Goal: Communication & Community: Share content

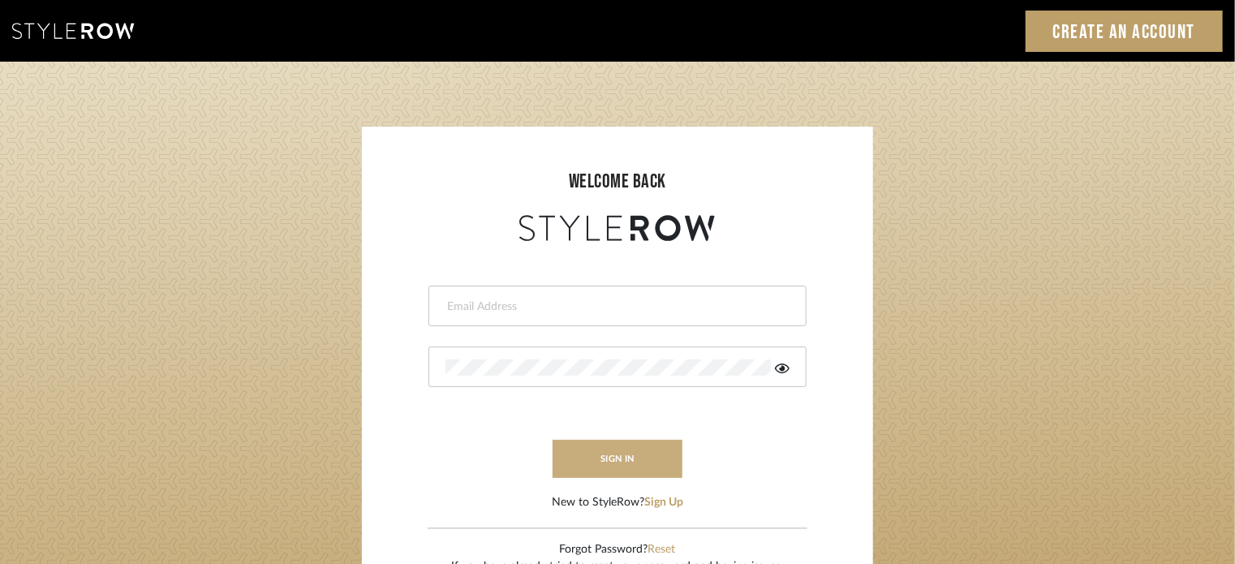
type input "lisaf@fontaine-ds.com"
click at [604, 460] on button "sign in" at bounding box center [617, 459] width 130 height 38
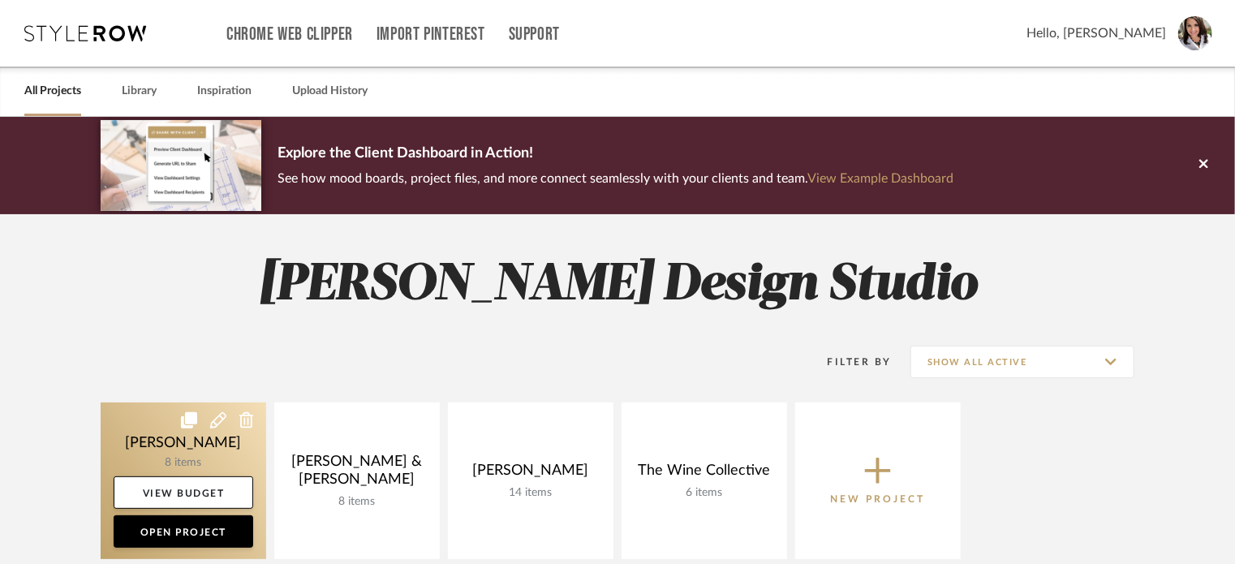
click at [246, 442] on link at bounding box center [183, 480] width 165 height 157
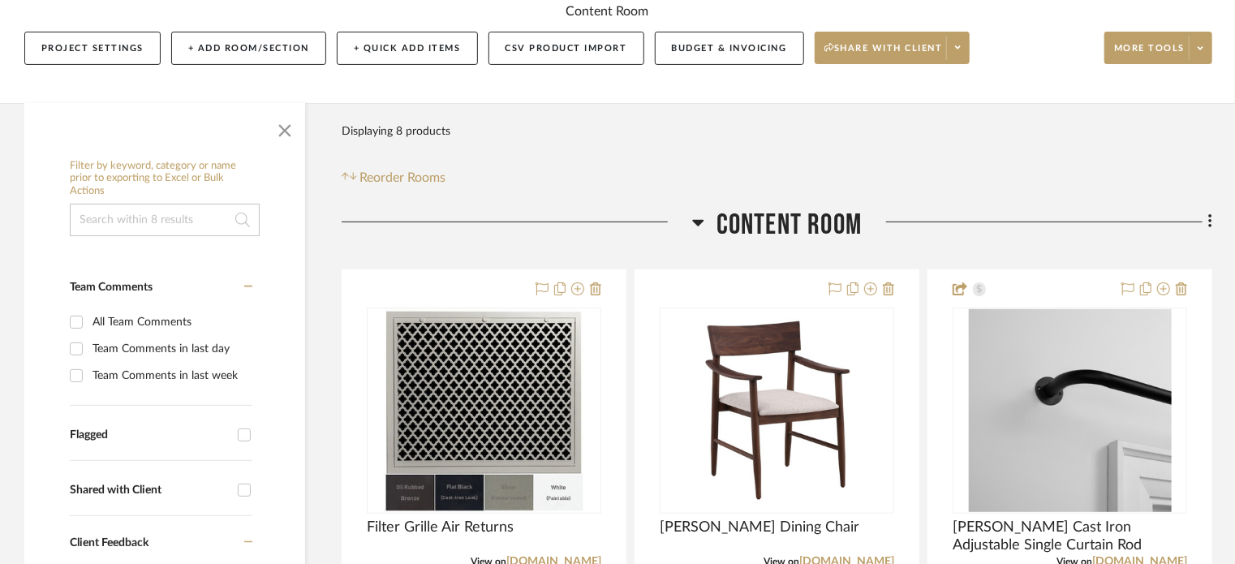
scroll to position [324, 0]
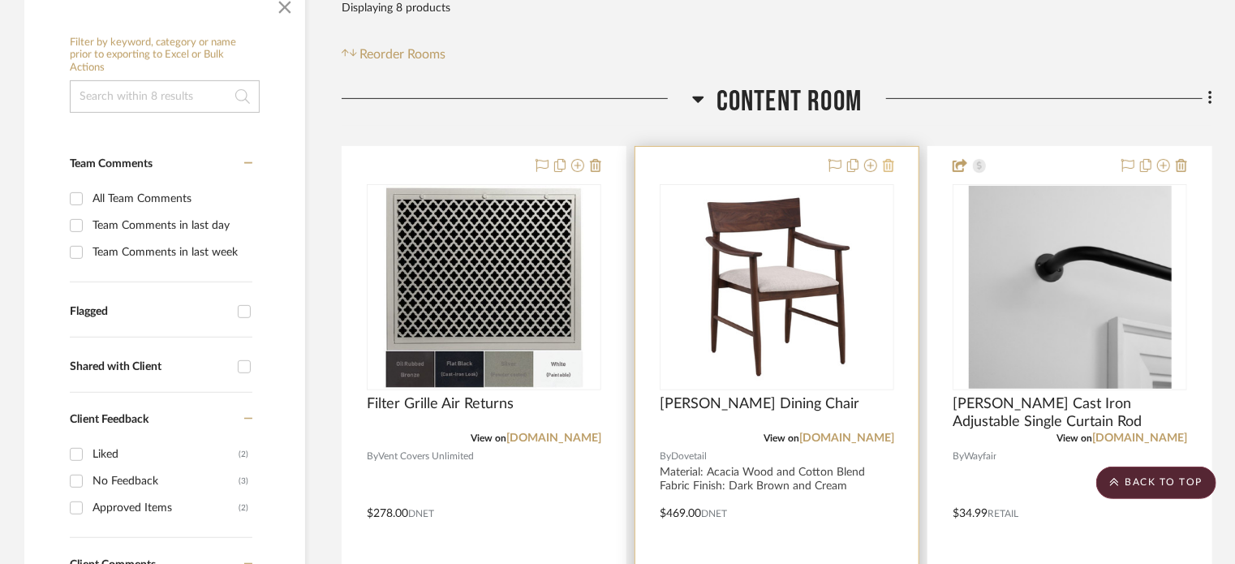
click at [892, 167] on icon at bounding box center [888, 165] width 11 height 13
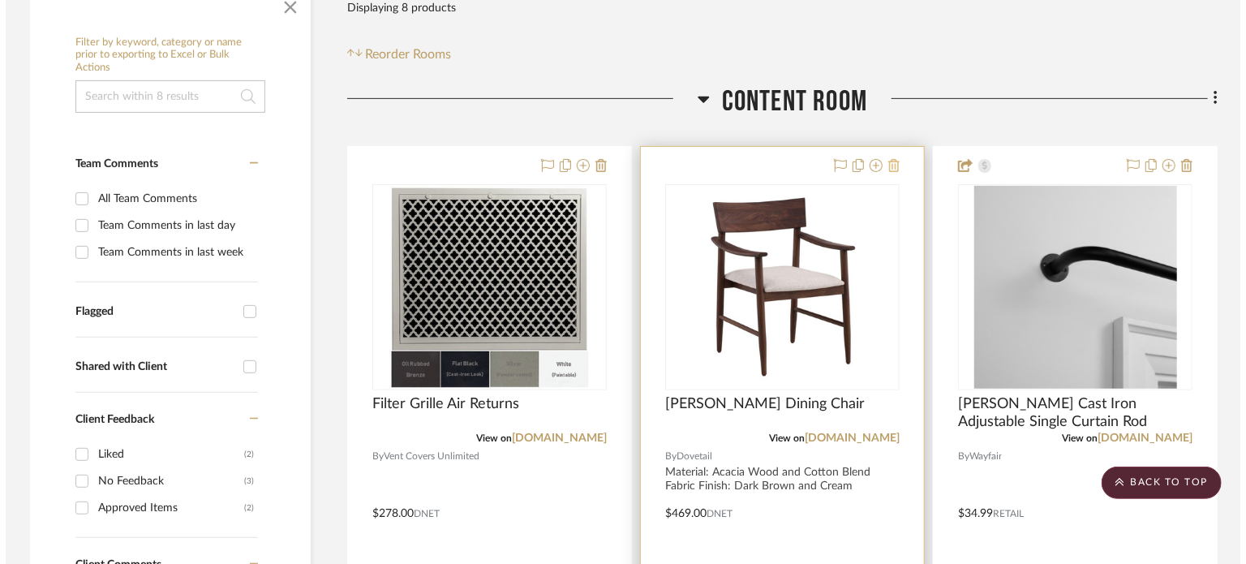
scroll to position [0, 0]
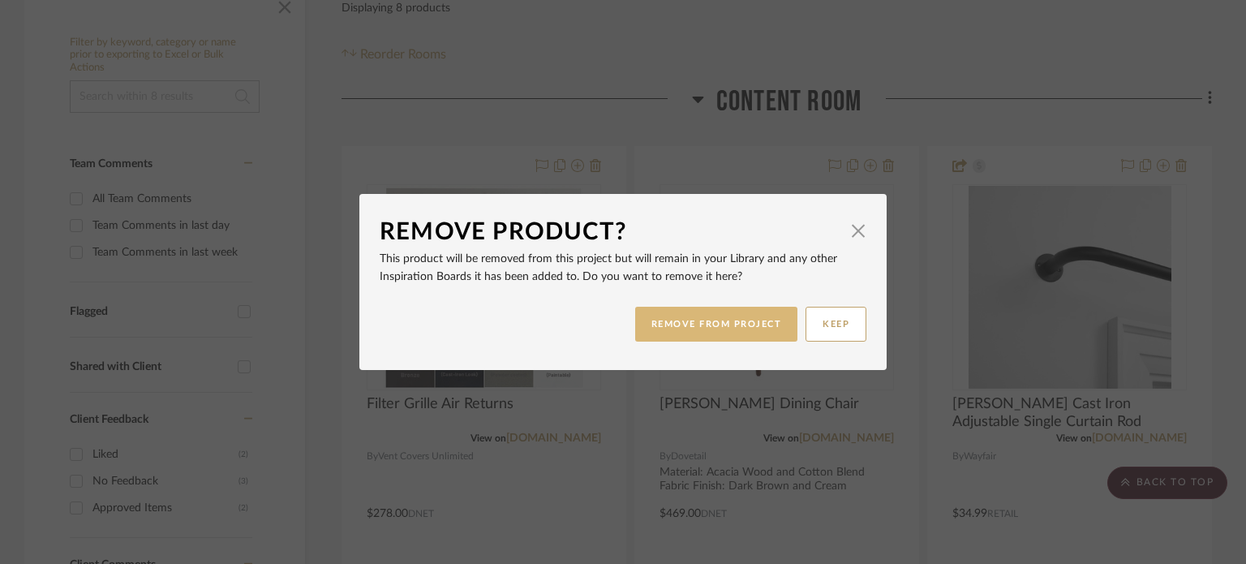
click at [724, 328] on button "REMOVE FROM PROJECT" at bounding box center [716, 324] width 163 height 35
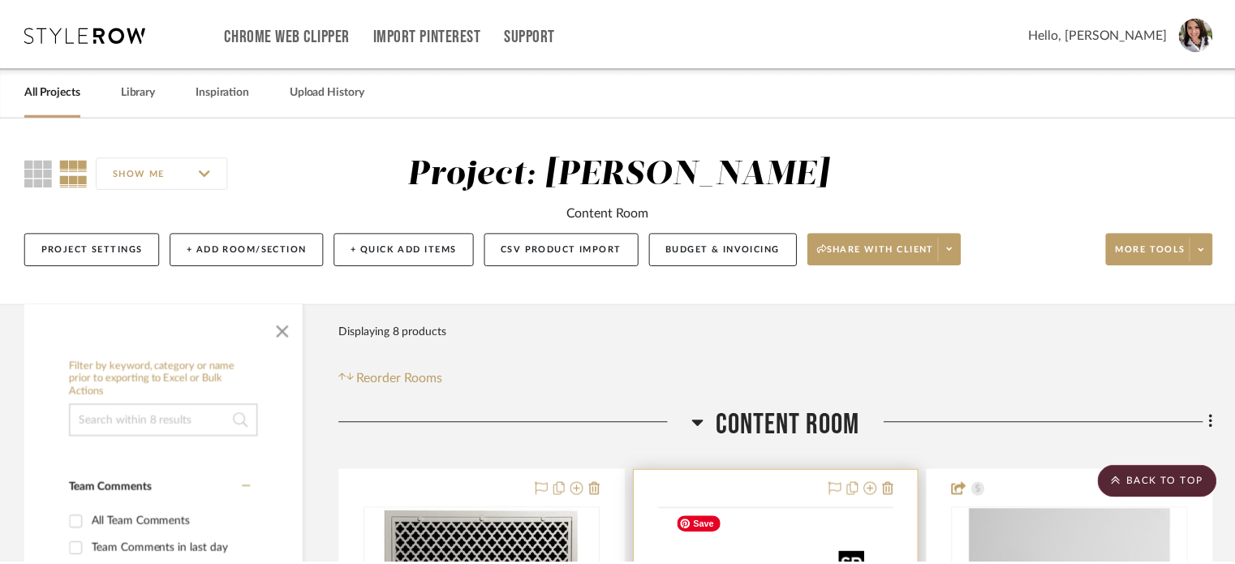
scroll to position [324, 0]
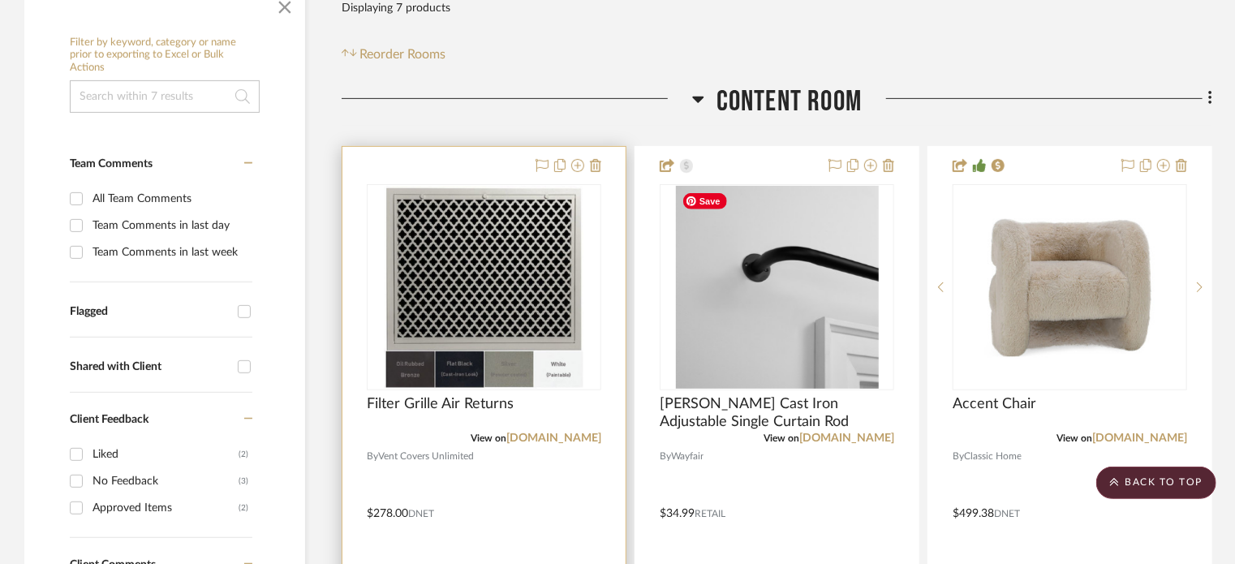
click at [565, 286] on img "0" at bounding box center [484, 287] width 200 height 203
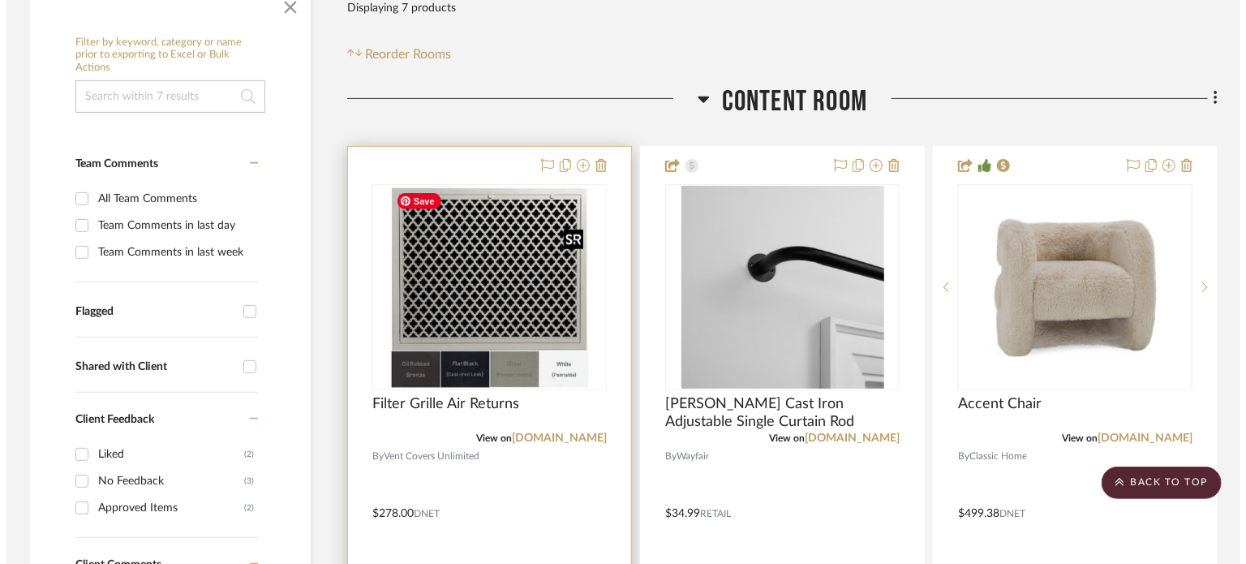
scroll to position [0, 0]
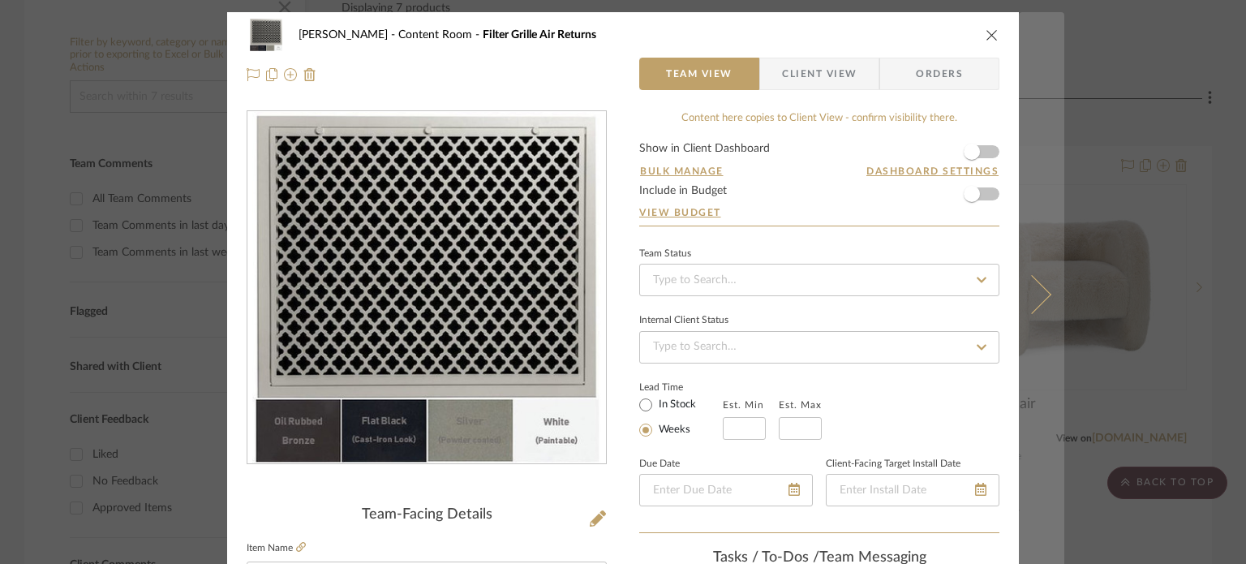
click at [1027, 290] on icon at bounding box center [1031, 293] width 39 height 39
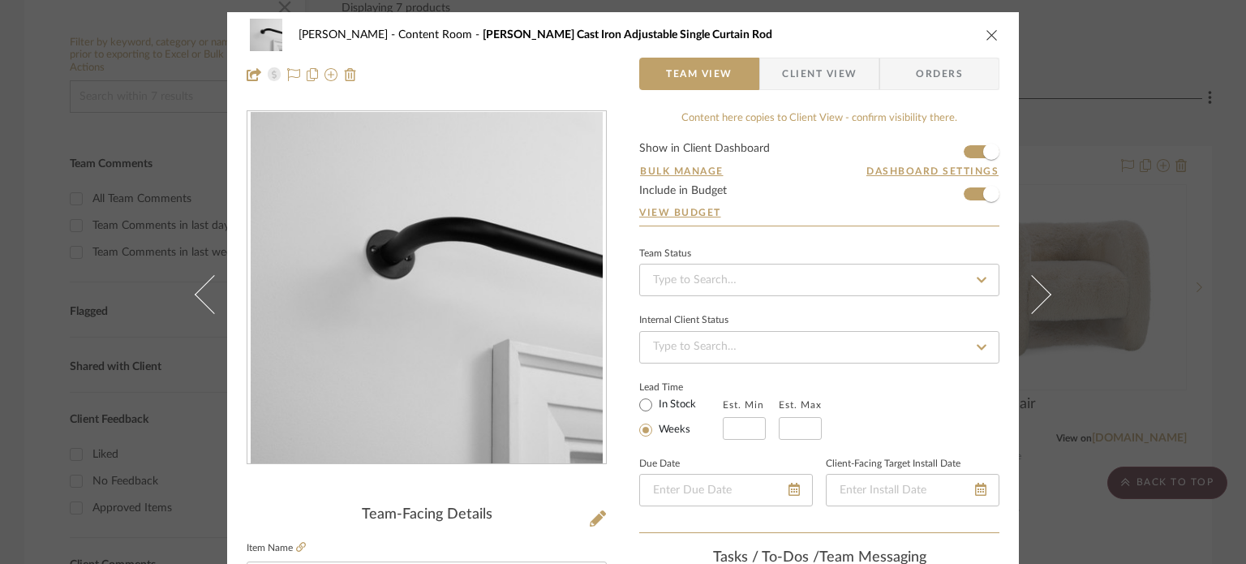
click at [1069, 139] on div "Amini, Mona Content Room Jarrod Cast Iron Adjustable Single Curtain Rod Team Vi…" at bounding box center [623, 282] width 1246 height 564
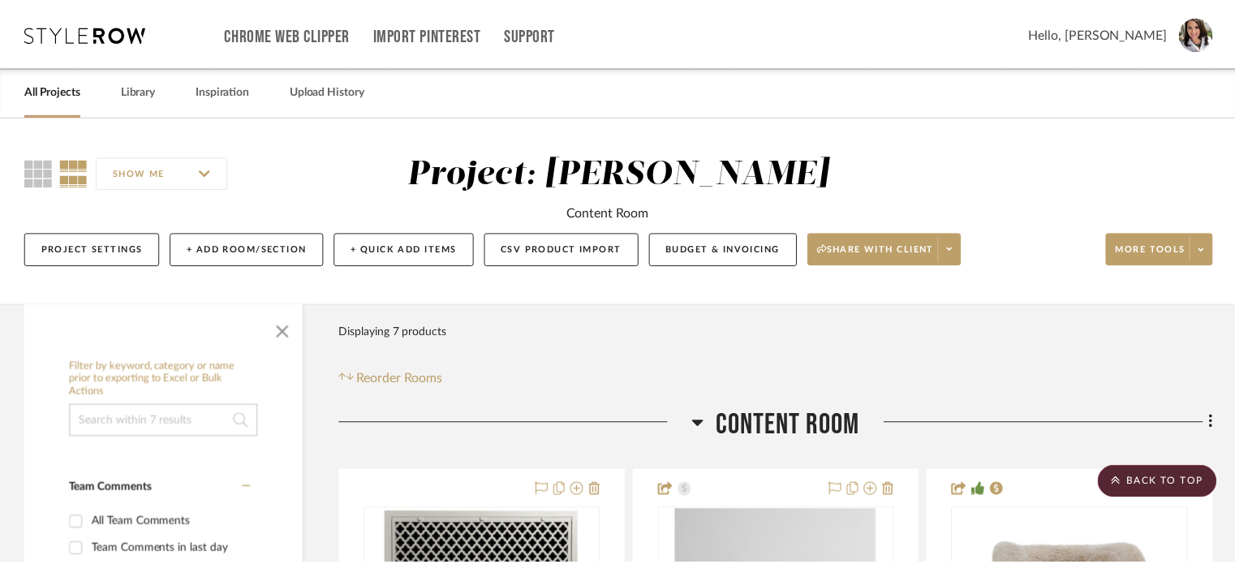
scroll to position [324, 0]
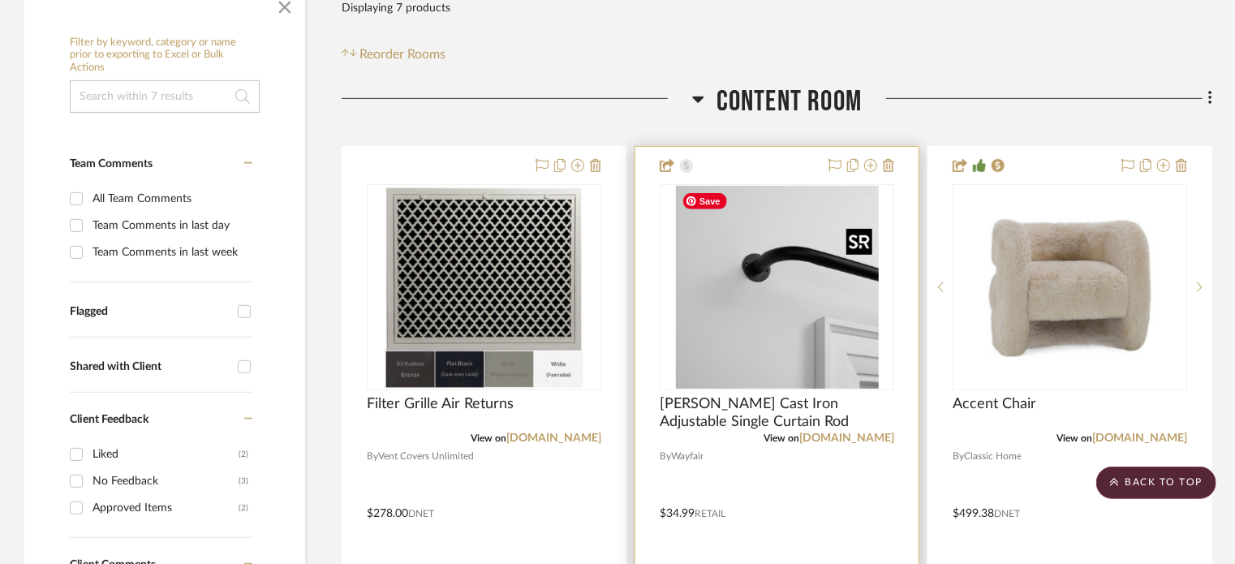
click at [806, 279] on img "0" at bounding box center [777, 287] width 203 height 203
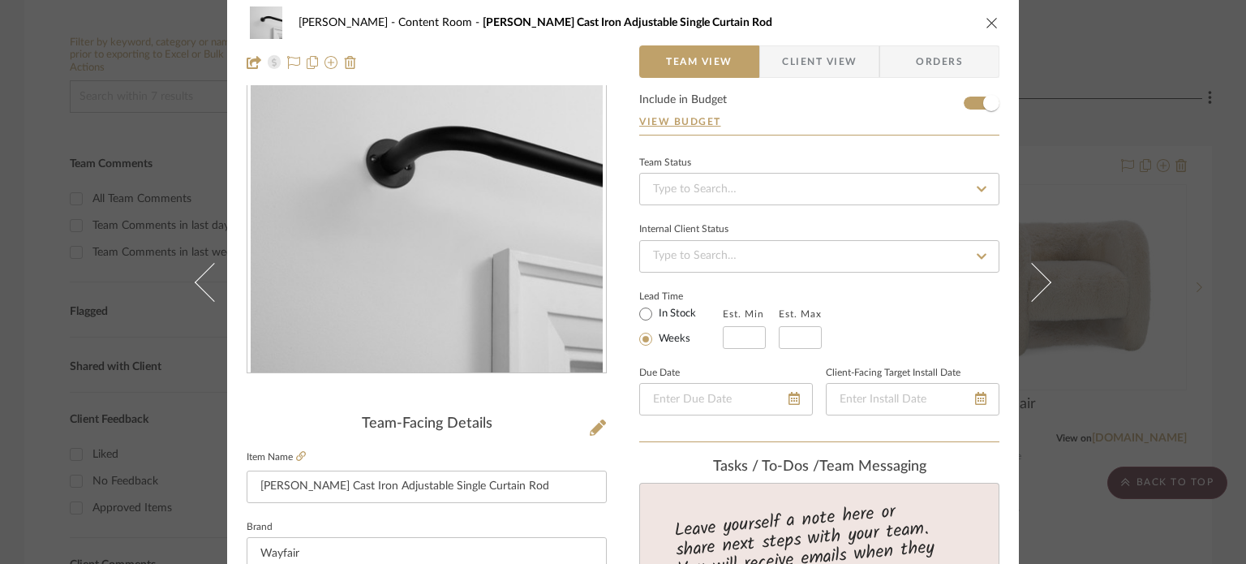
scroll to position [0, 0]
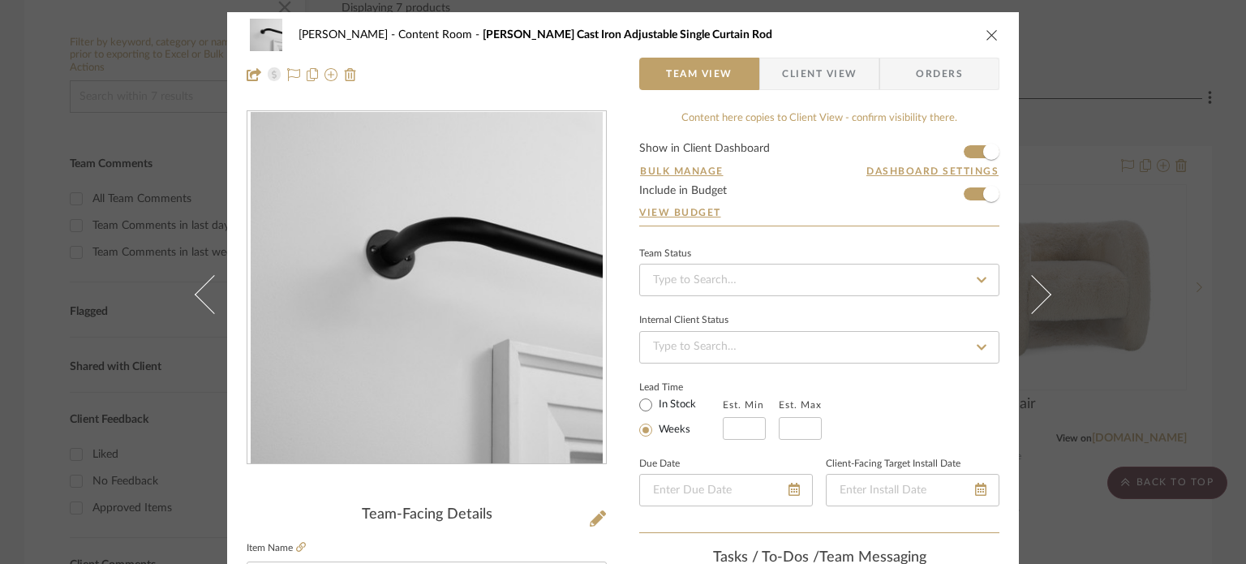
click at [977, 32] on div "Amini, Mona Content Room Jarrod Cast Iron Adjustable Single Curtain Rod" at bounding box center [623, 35] width 753 height 32
click at [986, 32] on icon "close" at bounding box center [992, 34] width 13 height 13
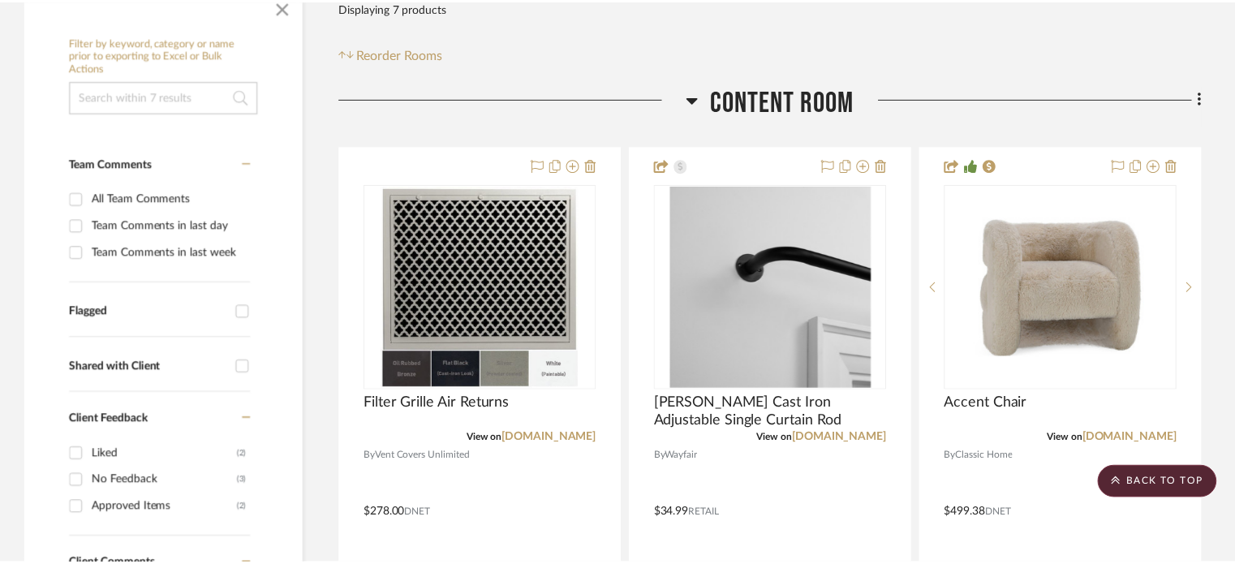
scroll to position [324, 0]
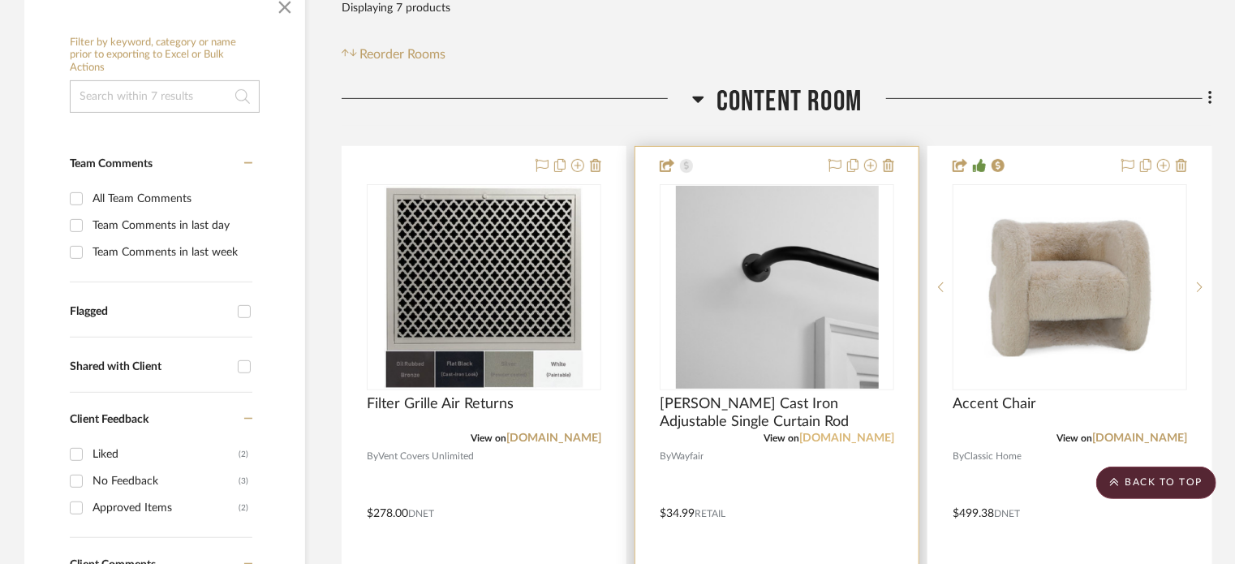
click at [859, 436] on link "[DOMAIN_NAME]" at bounding box center [846, 437] width 95 height 11
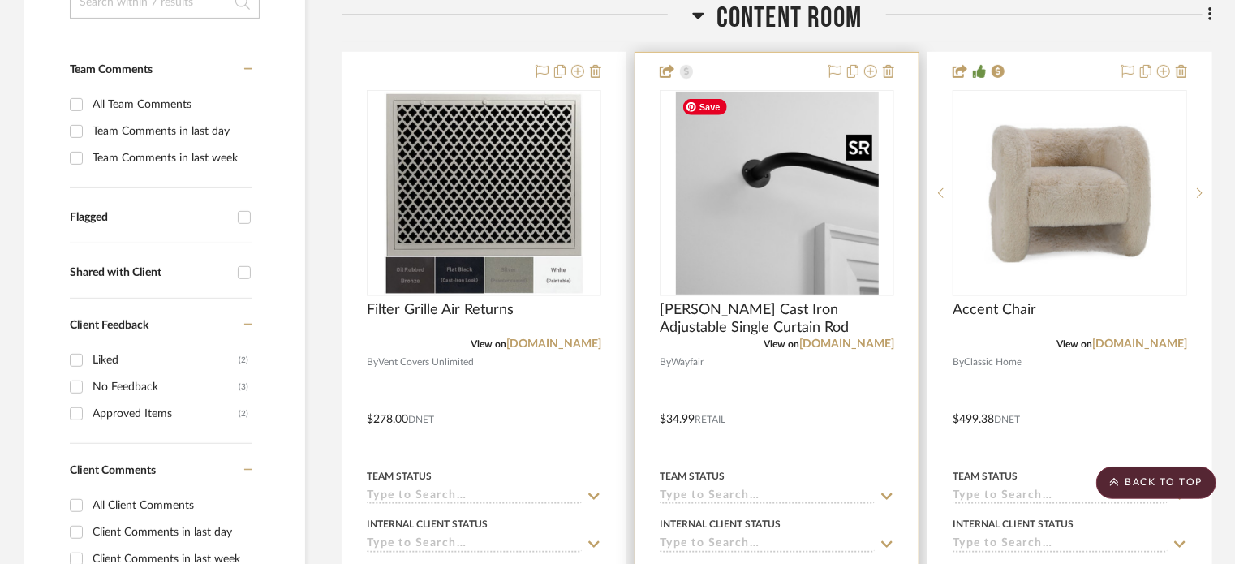
scroll to position [487, 0]
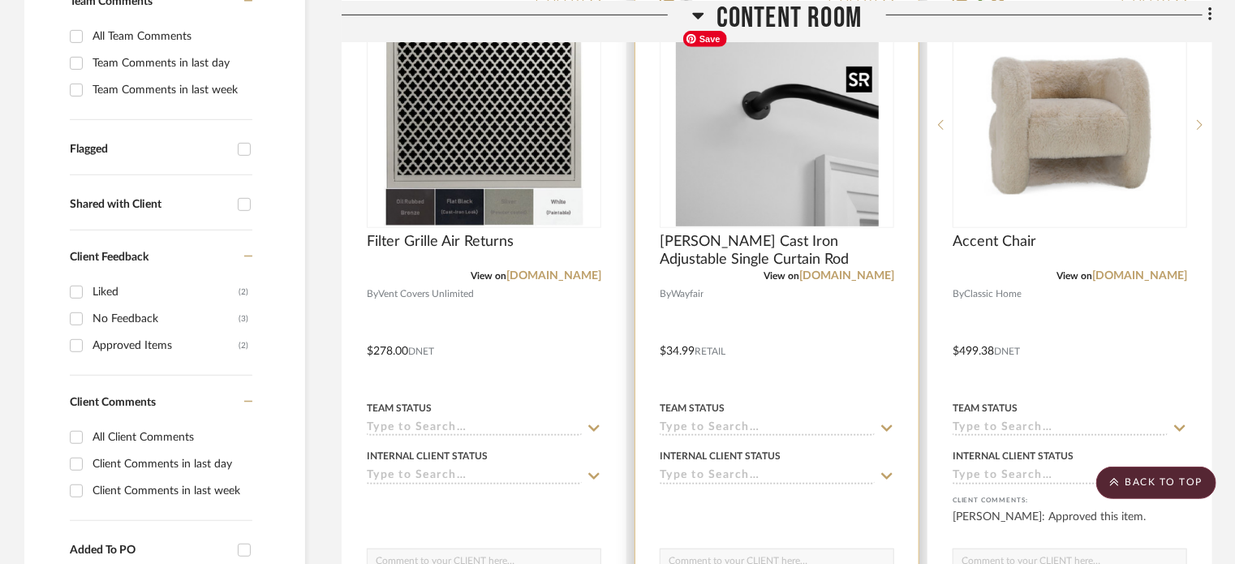
click at [776, 165] on img "0" at bounding box center [777, 125] width 203 height 203
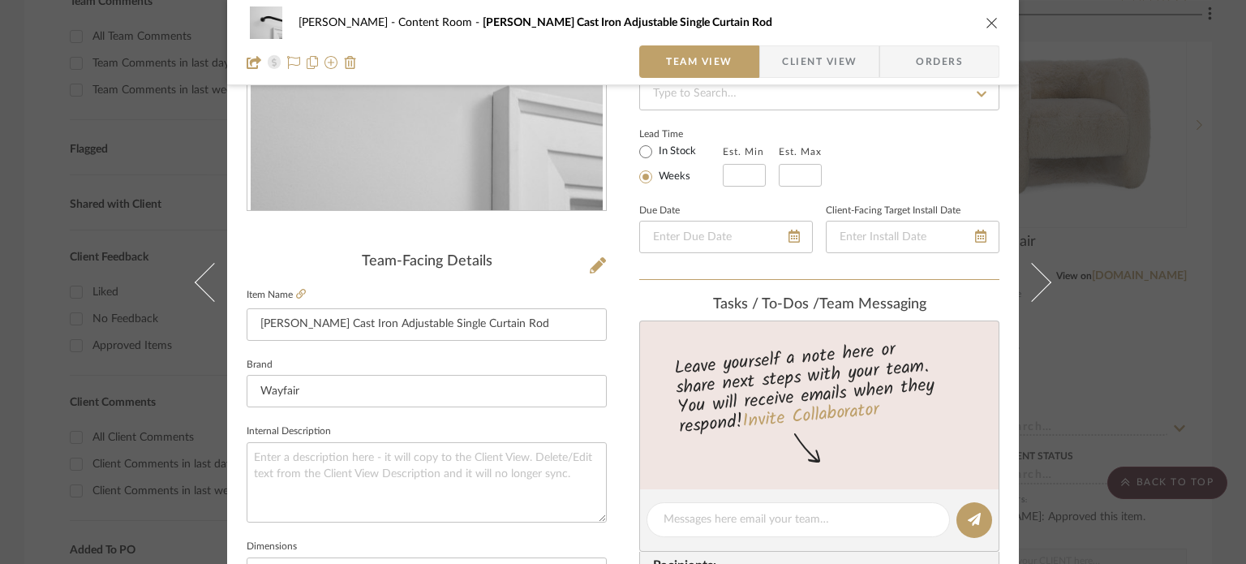
scroll to position [324, 0]
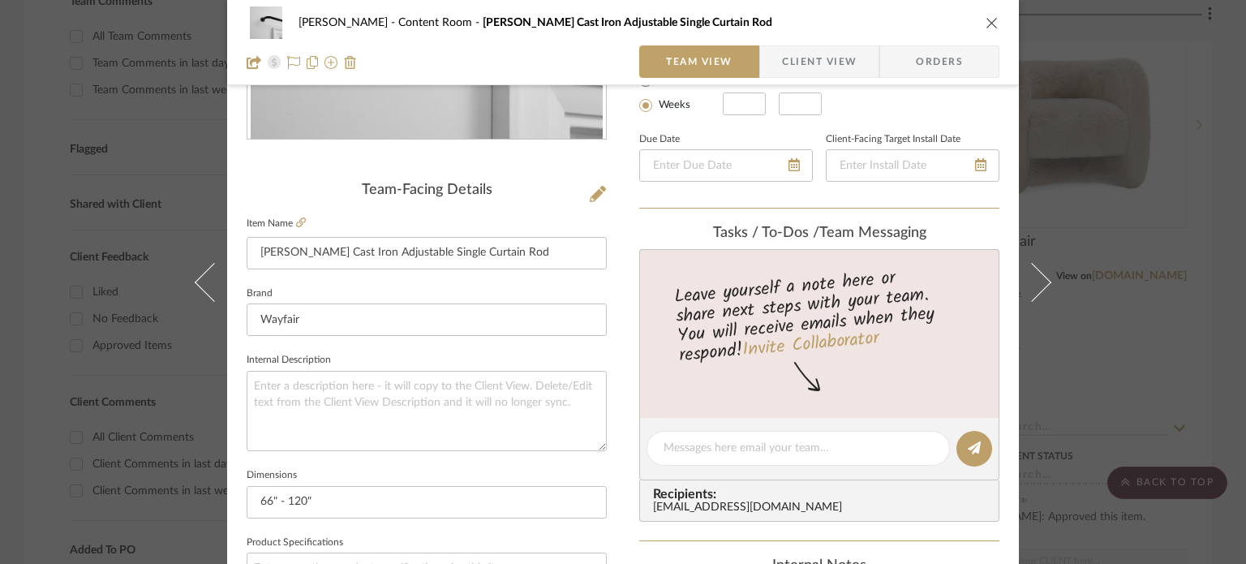
click at [988, 21] on icon "close" at bounding box center [992, 22] width 13 height 13
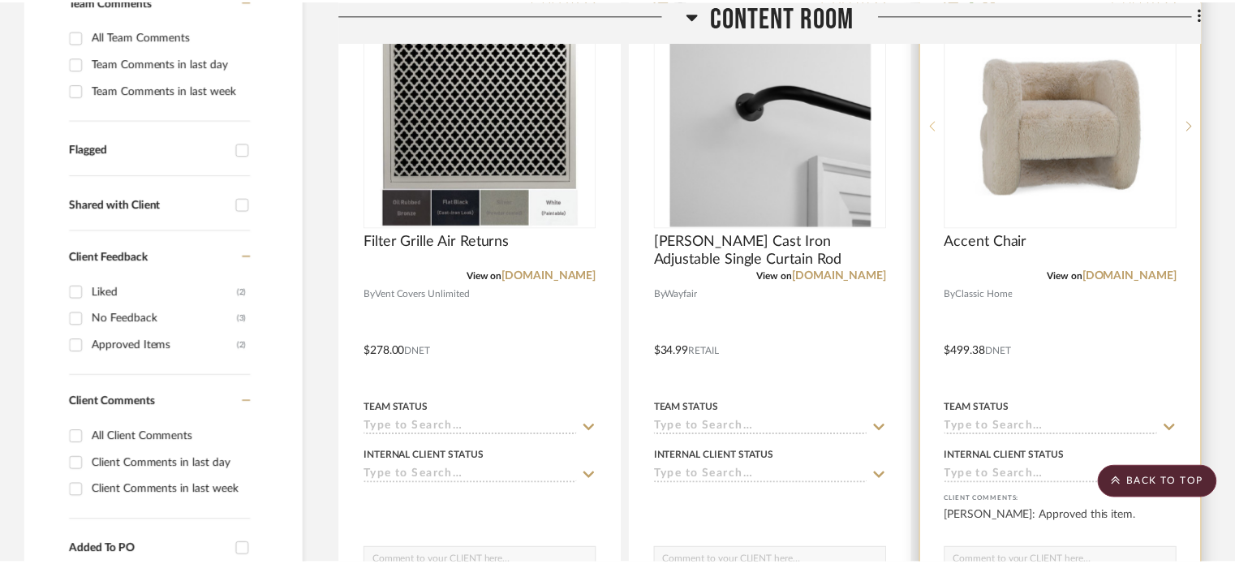
scroll to position [487, 0]
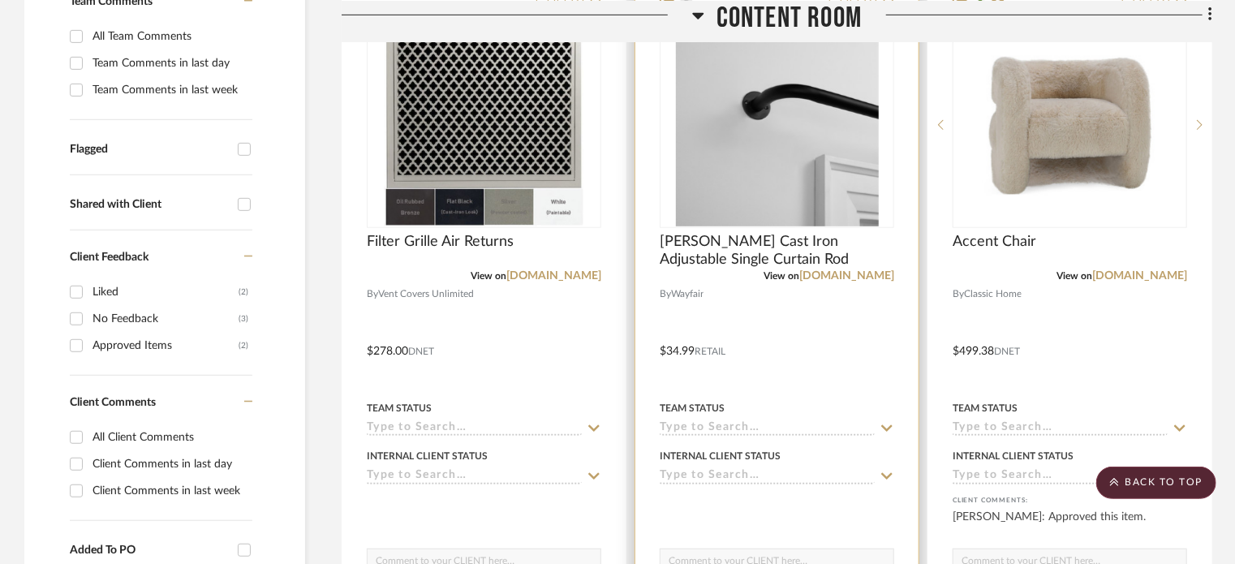
click at [845, 281] on div "View on wayfair.com" at bounding box center [777, 276] width 234 height 15
click at [845, 274] on link "[DOMAIN_NAME]" at bounding box center [846, 275] width 95 height 11
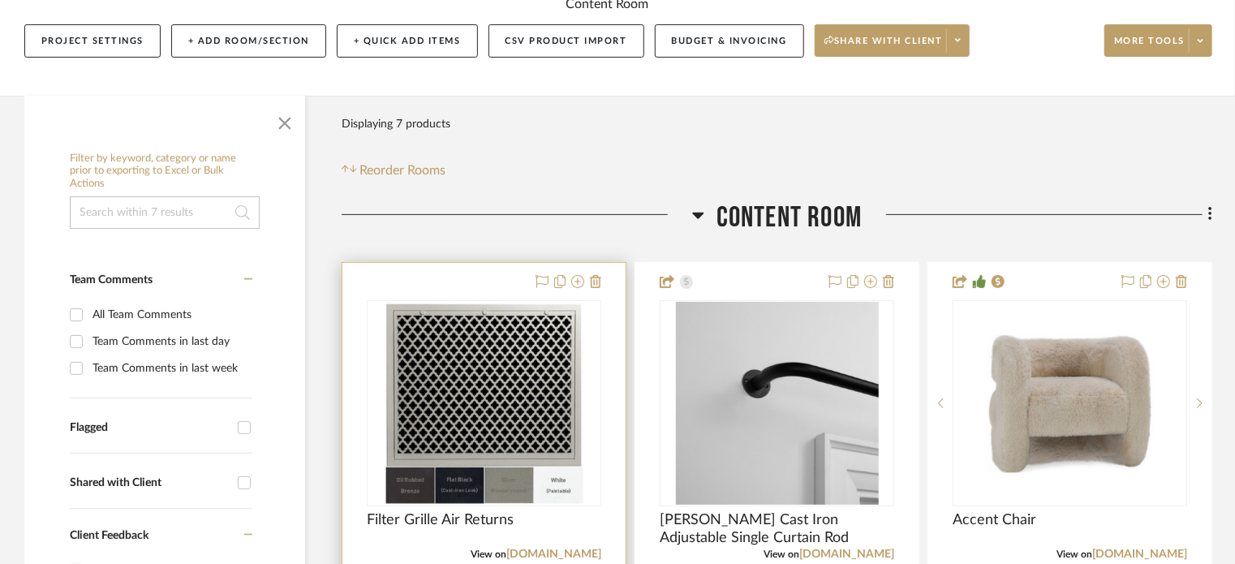
scroll to position [324, 0]
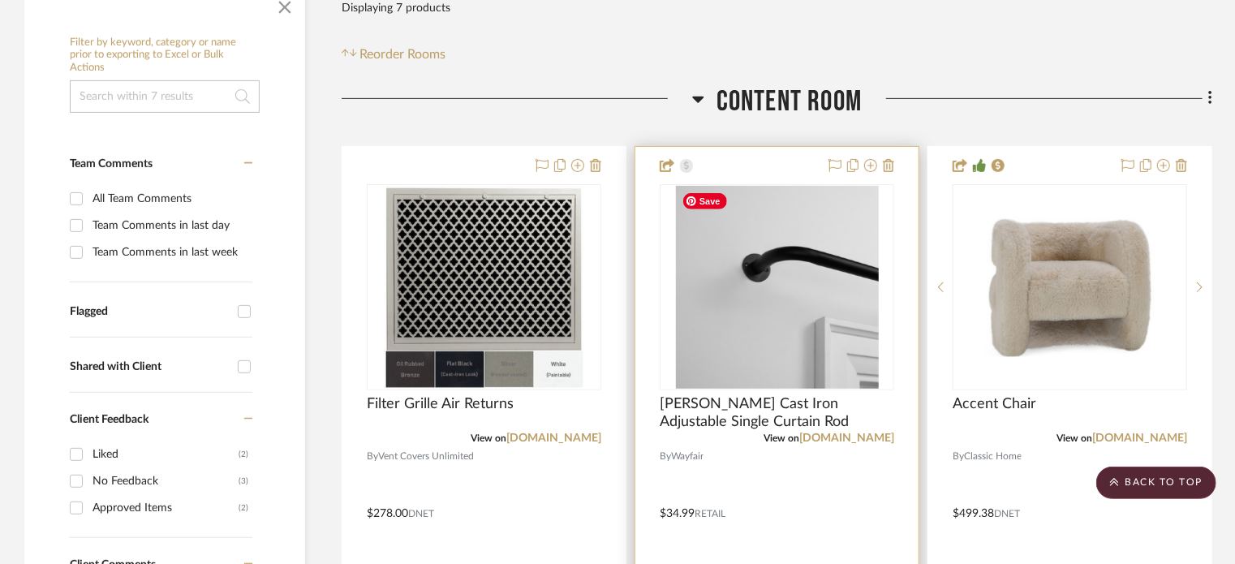
click at [763, 203] on img "0" at bounding box center [777, 287] width 203 height 203
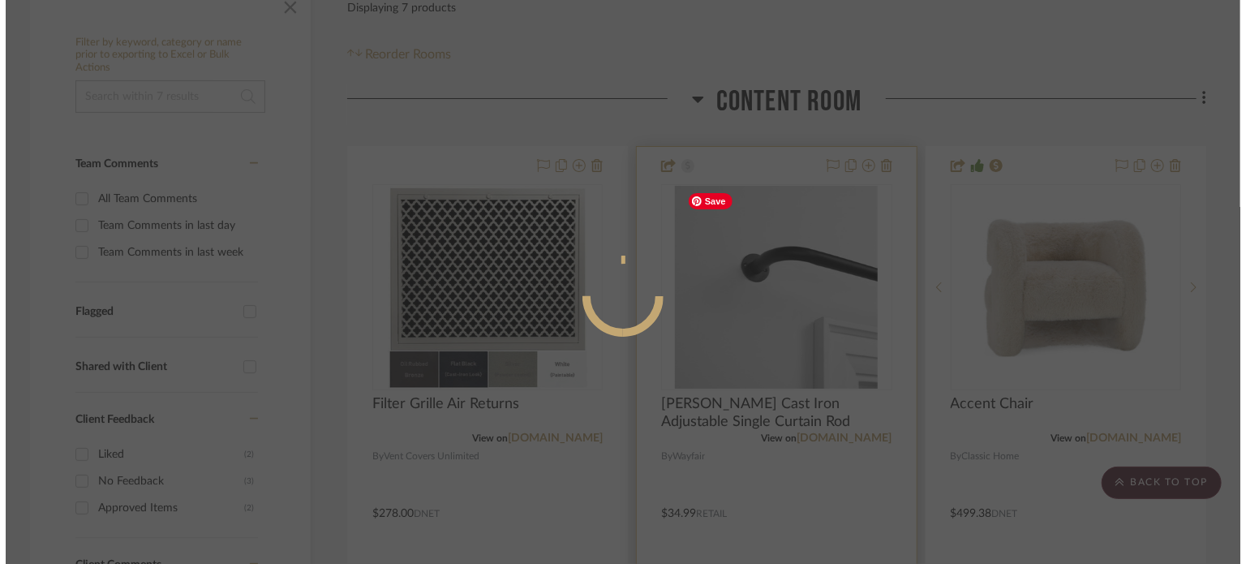
scroll to position [0, 0]
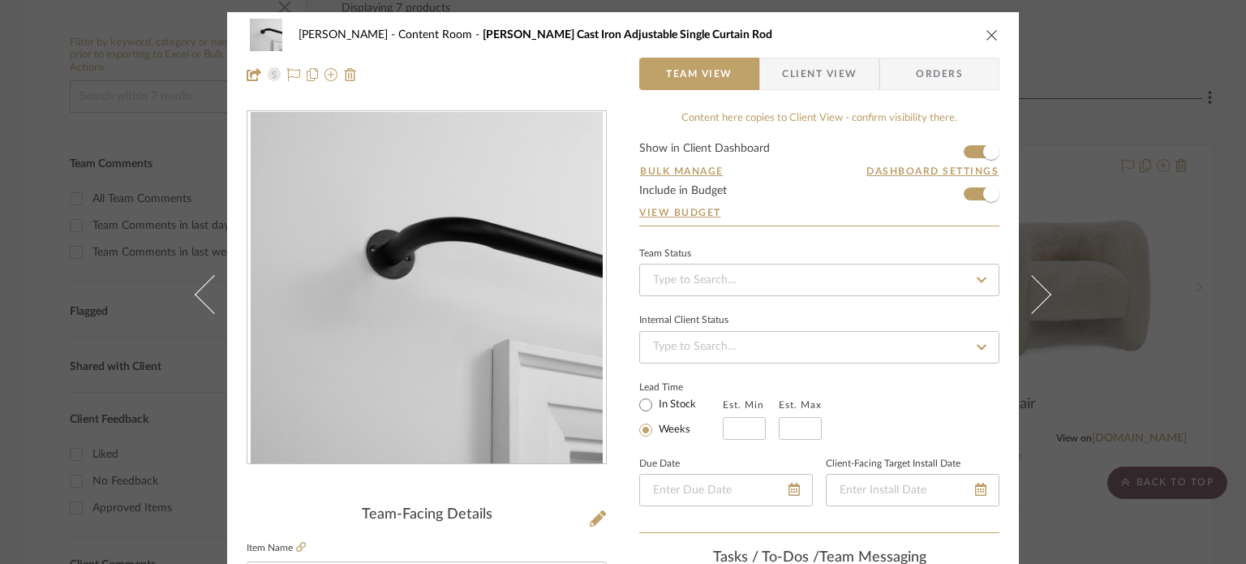
click at [986, 31] on icon "close" at bounding box center [992, 34] width 13 height 13
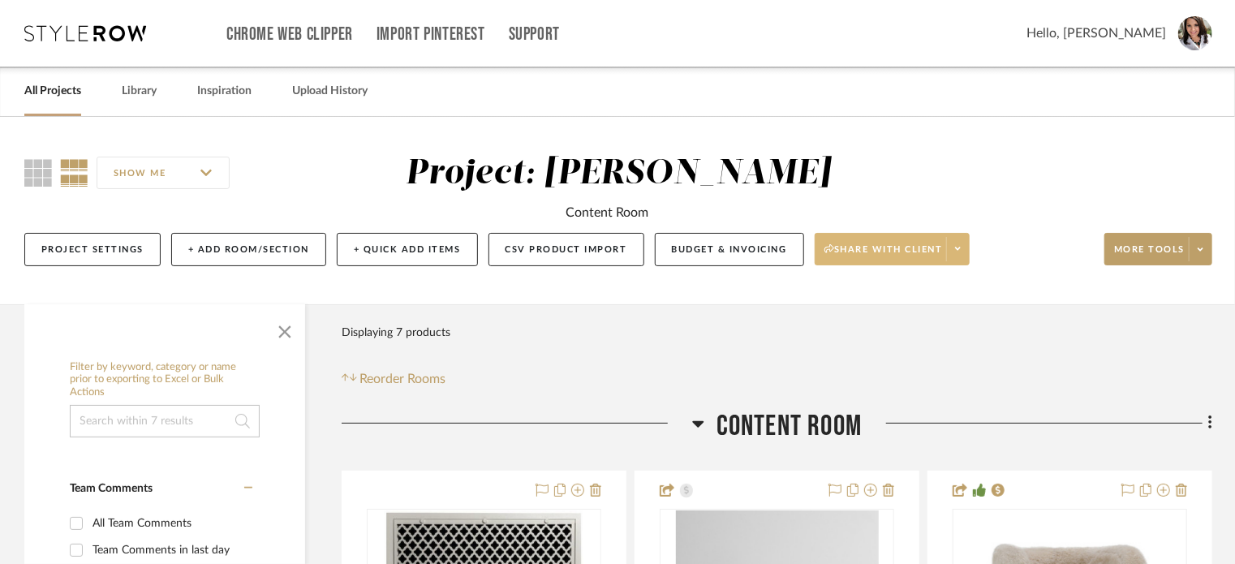
click at [956, 249] on icon at bounding box center [958, 248] width 6 height 9
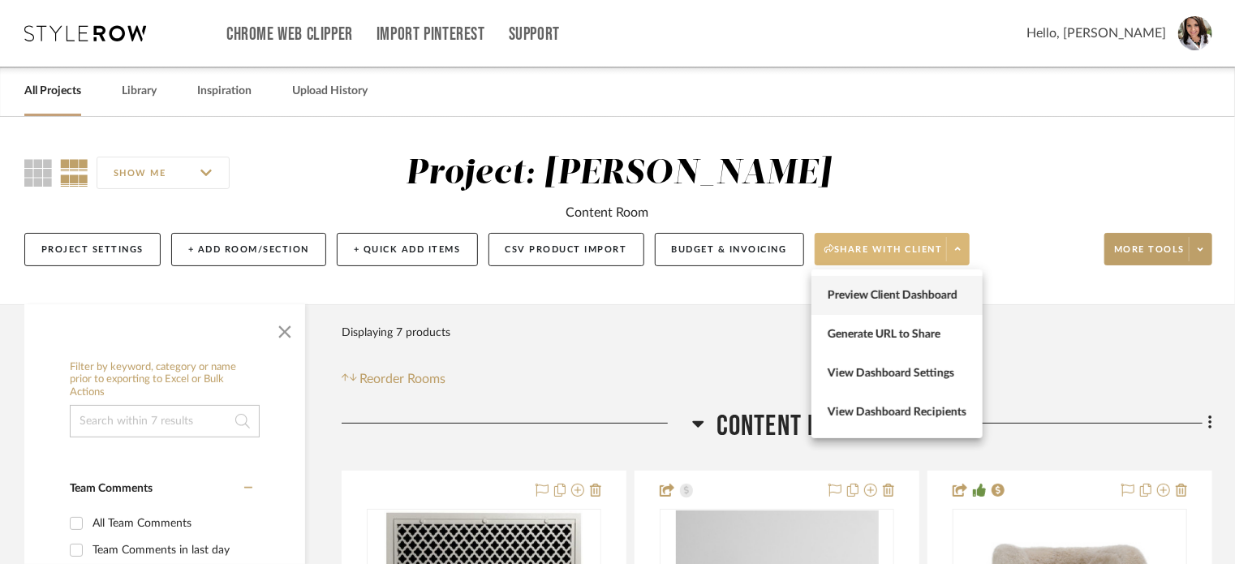
click at [924, 298] on span "Preview Client Dashboard" at bounding box center [896, 296] width 139 height 14
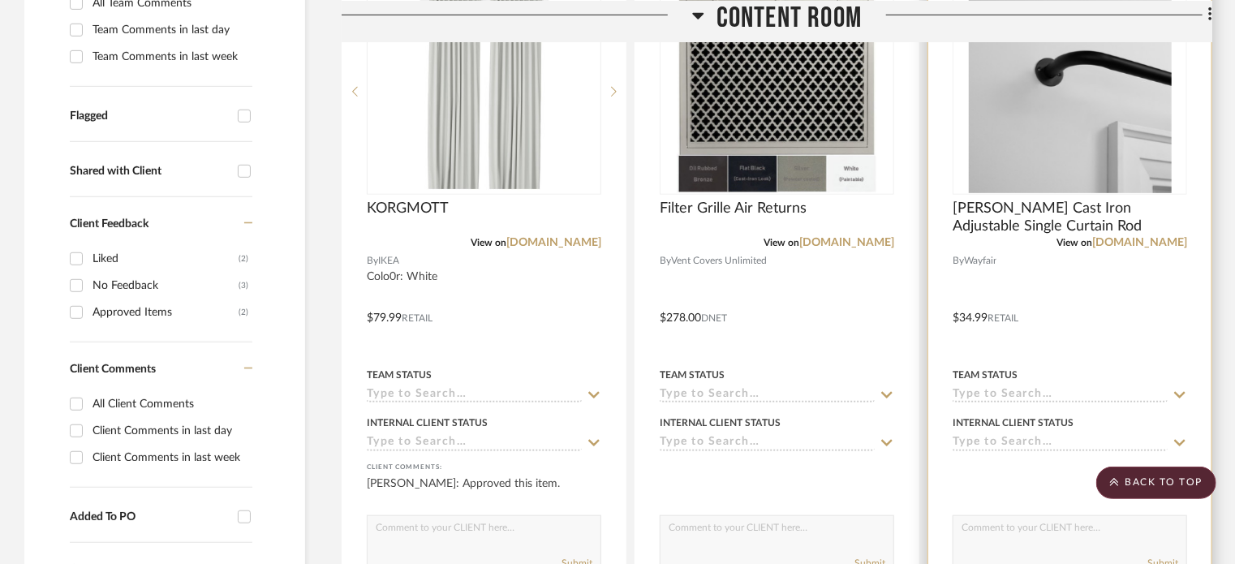
scroll to position [428, 0]
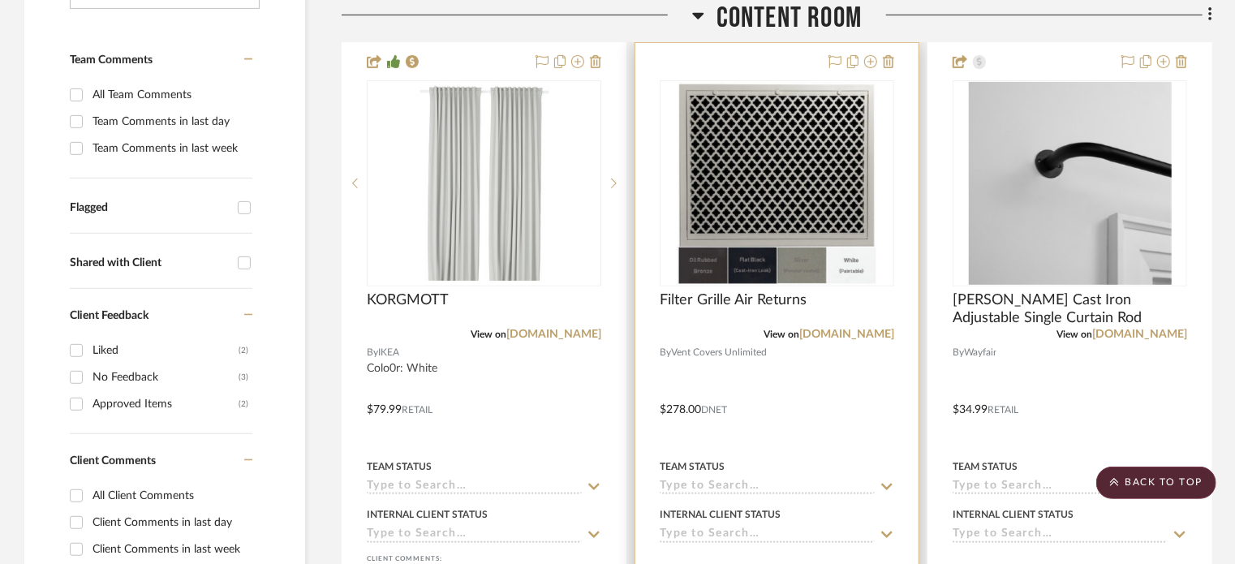
drag, startPoint x: 500, startPoint y: 387, endPoint x: 707, endPoint y: 51, distance: 394.5
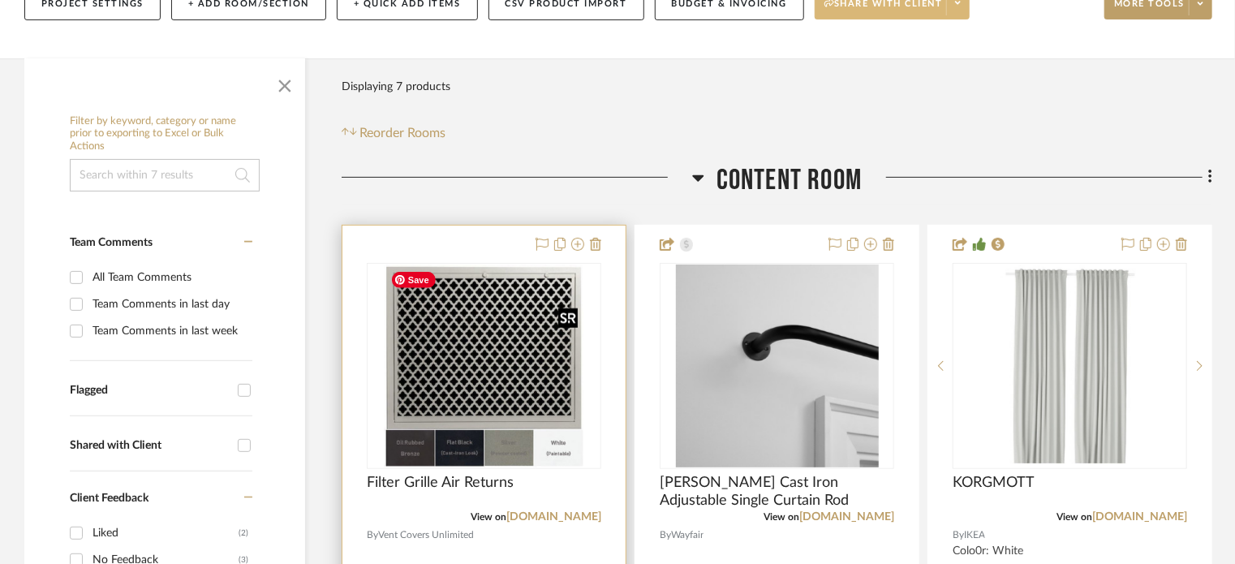
scroll to position [312, 0]
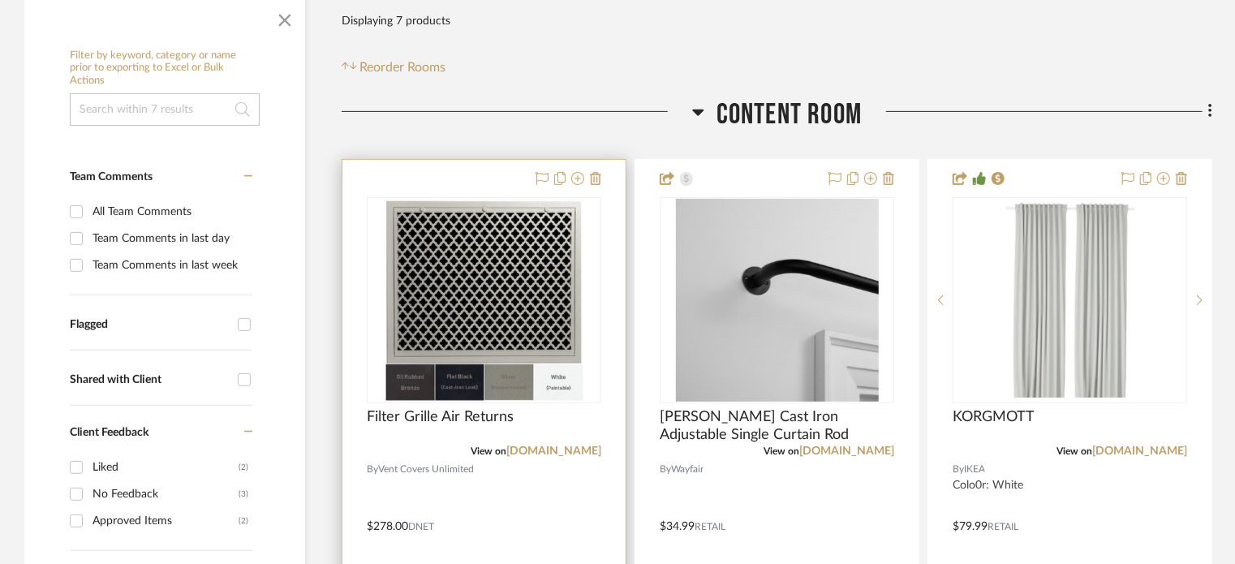
click at [535, 346] on img "0" at bounding box center [484, 300] width 200 height 203
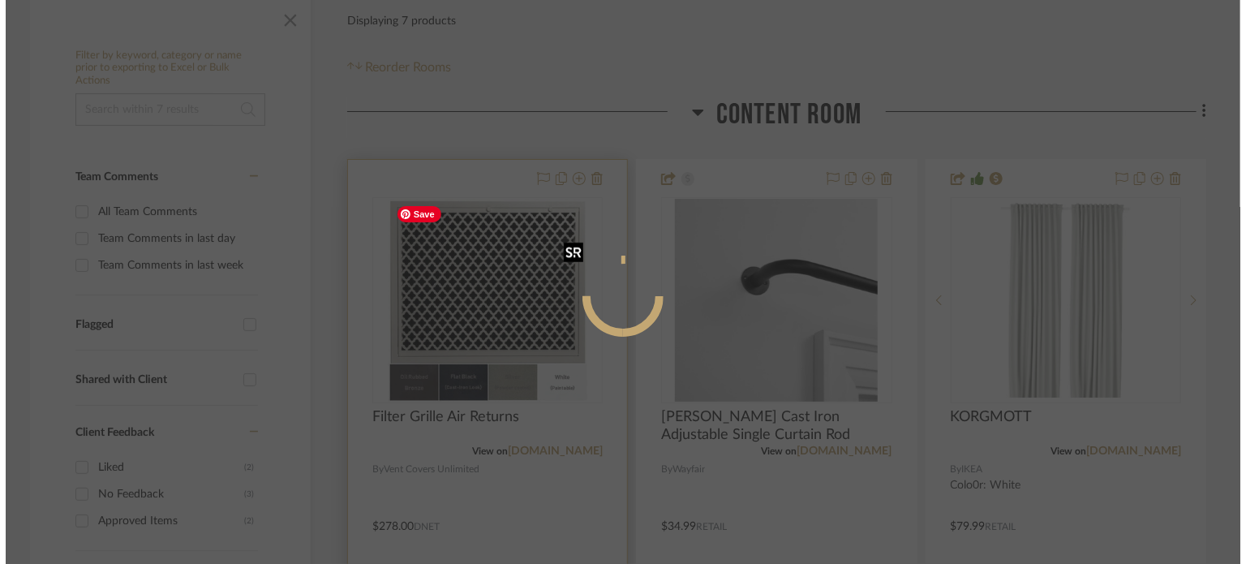
scroll to position [0, 0]
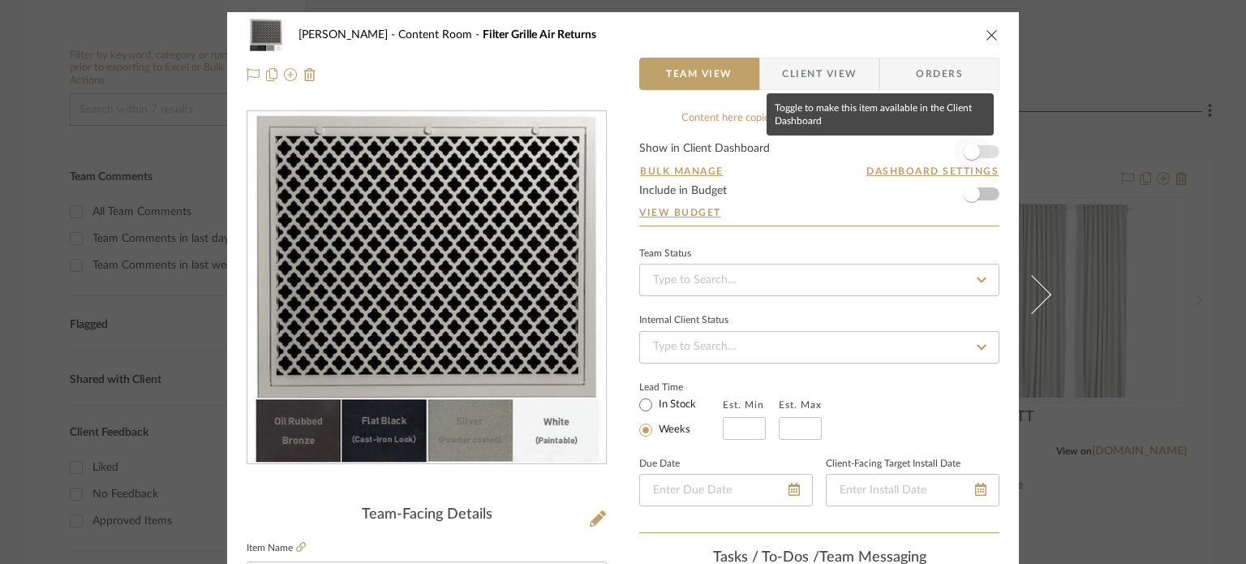
click at [965, 148] on span "button" at bounding box center [972, 152] width 16 height 16
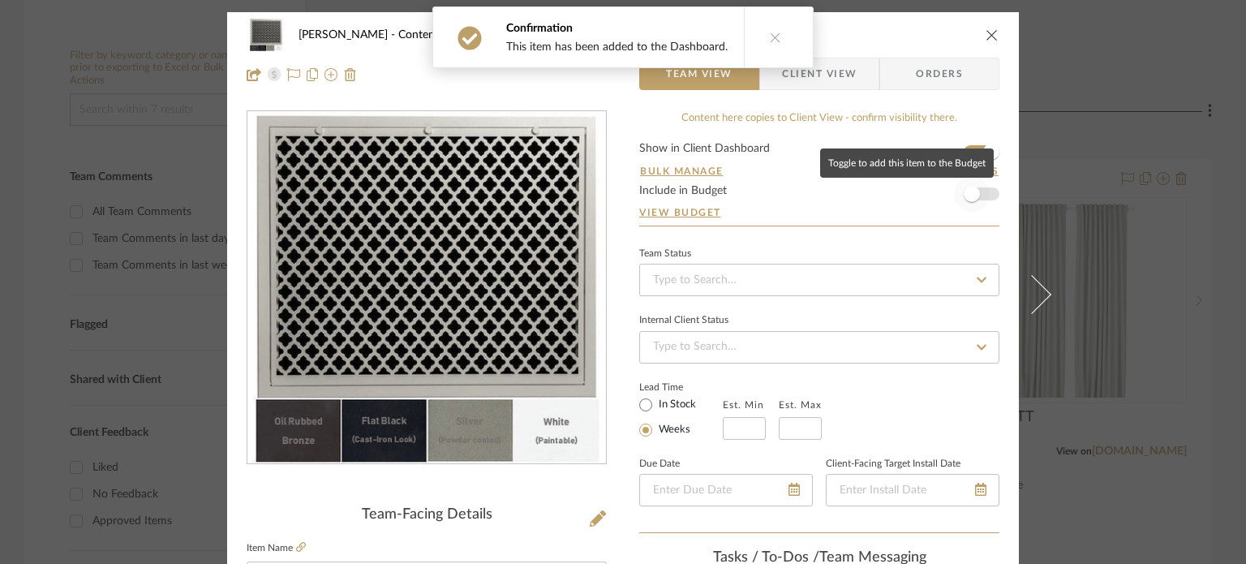
click at [965, 194] on span "button" at bounding box center [972, 194] width 16 height 16
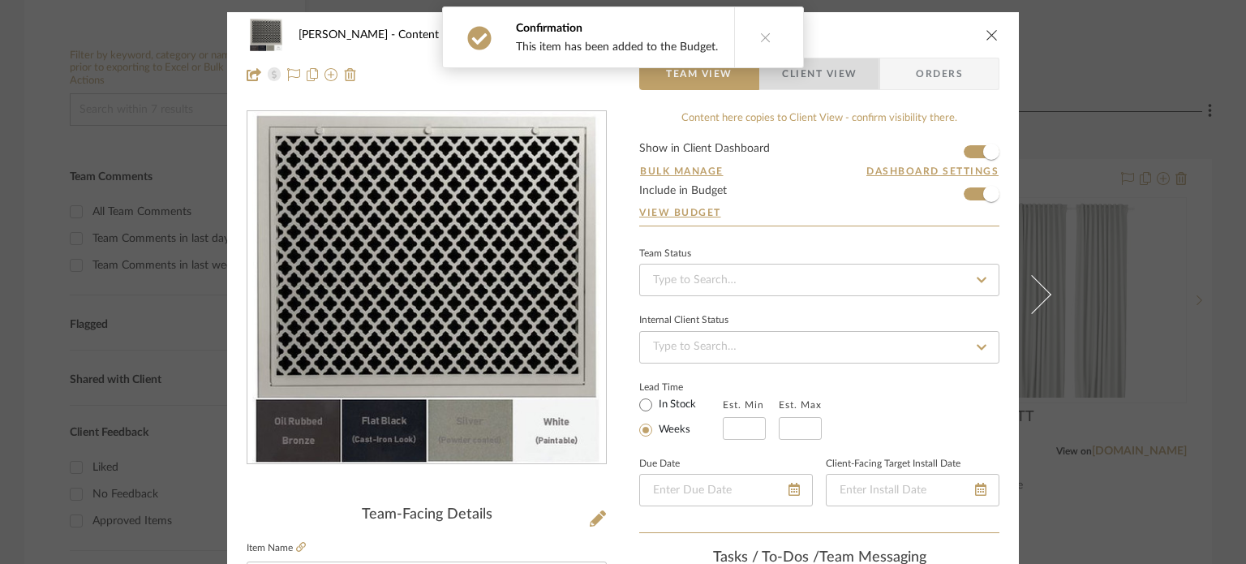
click at [814, 80] on span "Client View" at bounding box center [819, 74] width 75 height 32
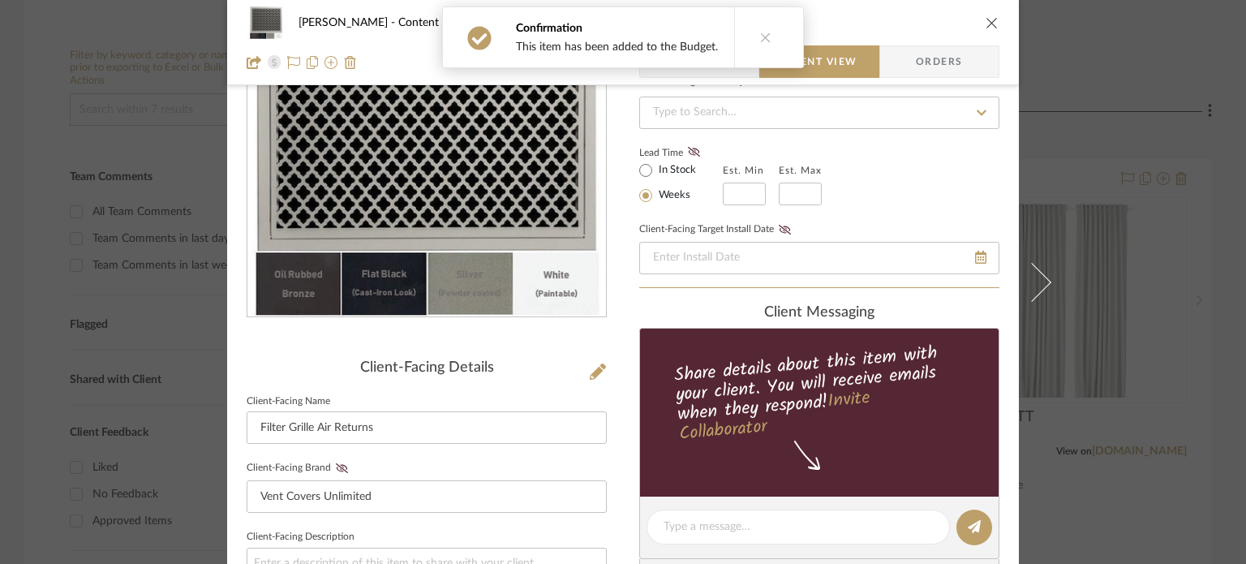
scroll to position [324, 0]
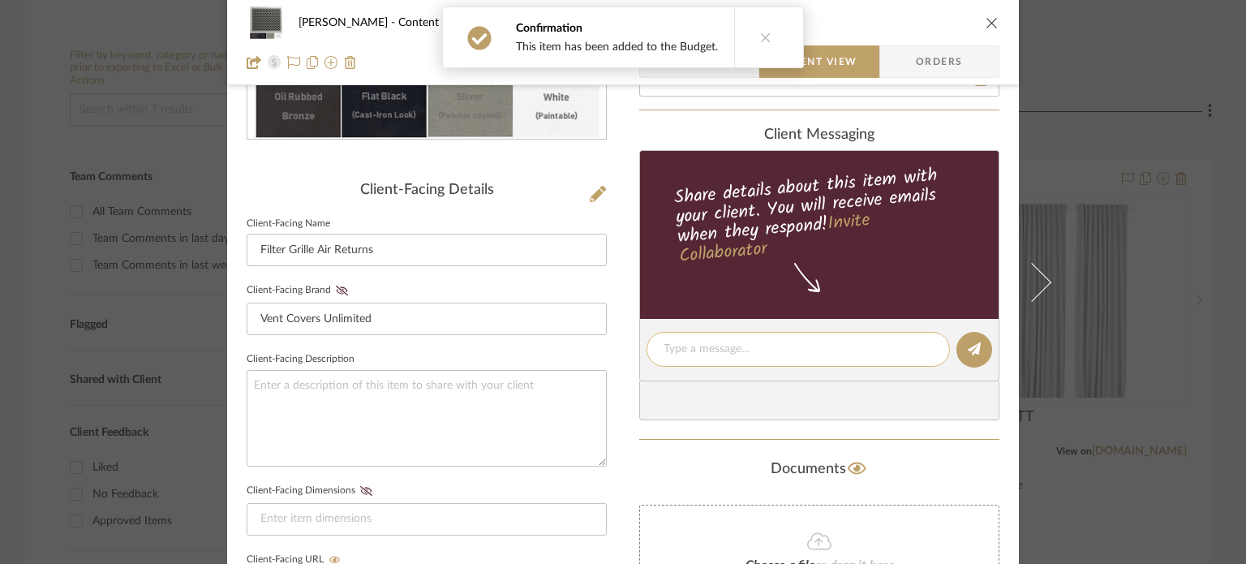
click at [763, 343] on textarea at bounding box center [798, 349] width 269 height 17
type textarea "G"
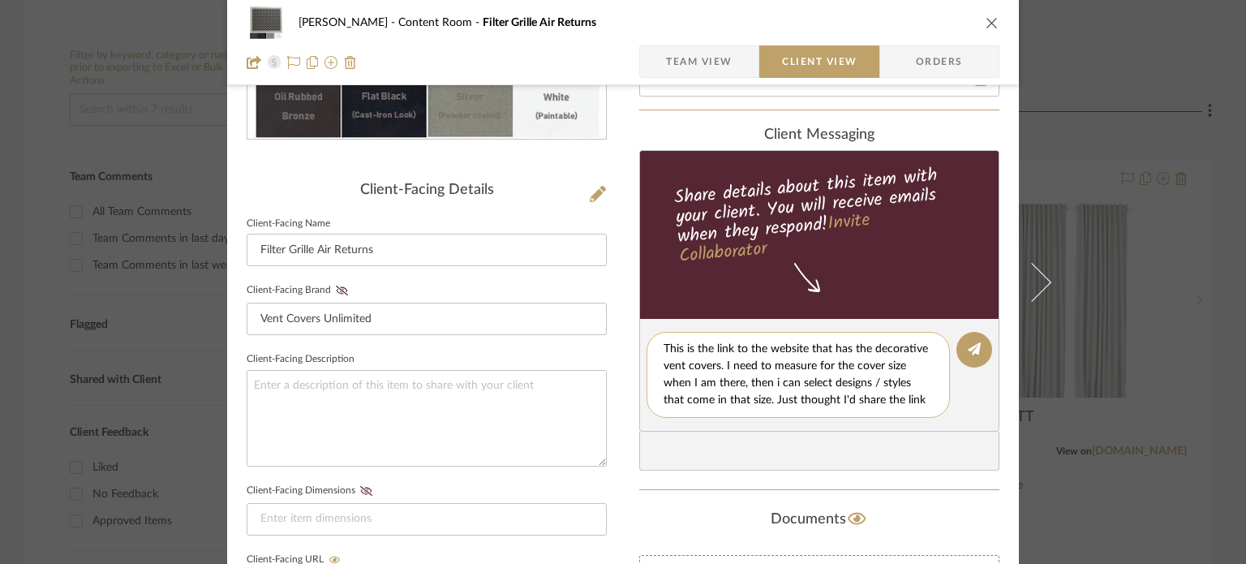
scroll to position [14, 0]
type textarea "This is the link to the website that has the decorative vent covers. I need to …"
click at [968, 342] on icon at bounding box center [974, 348] width 13 height 13
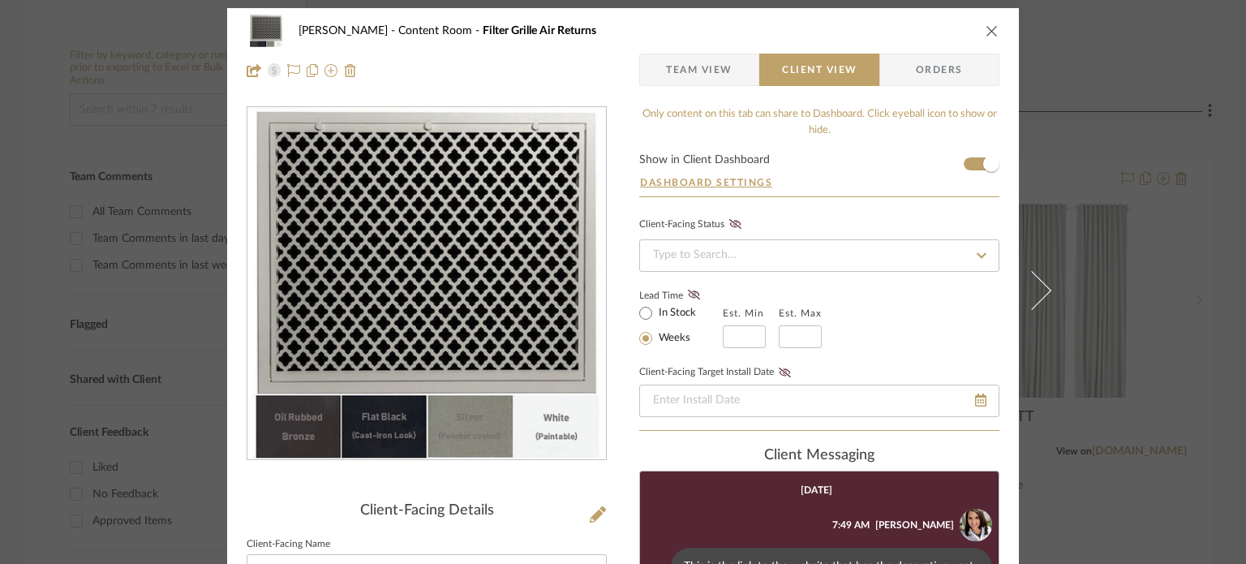
scroll to position [0, 0]
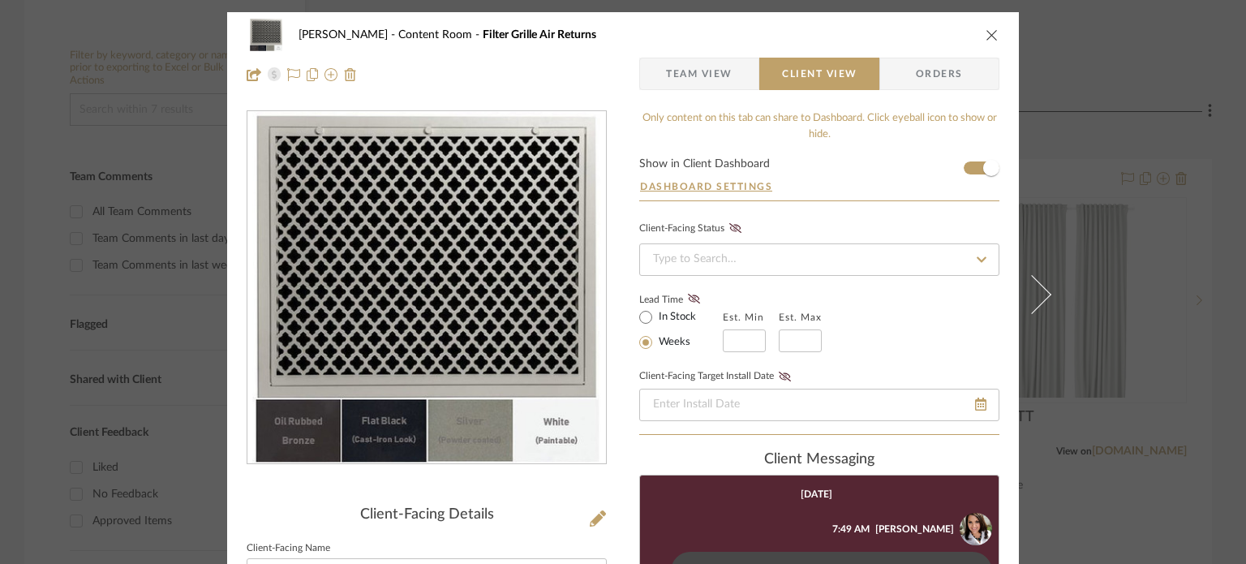
click at [705, 71] on span "Team View" at bounding box center [699, 74] width 67 height 32
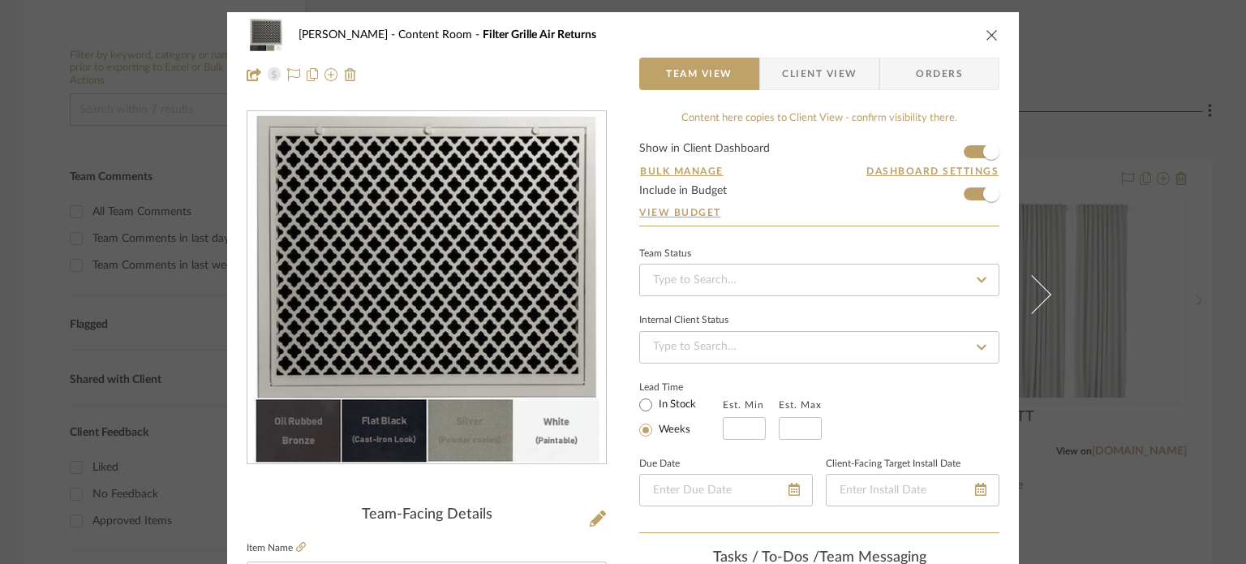
drag, startPoint x: 992, startPoint y: 32, endPoint x: 986, endPoint y: 40, distance: 9.2
click at [988, 35] on icon "close" at bounding box center [992, 34] width 13 height 13
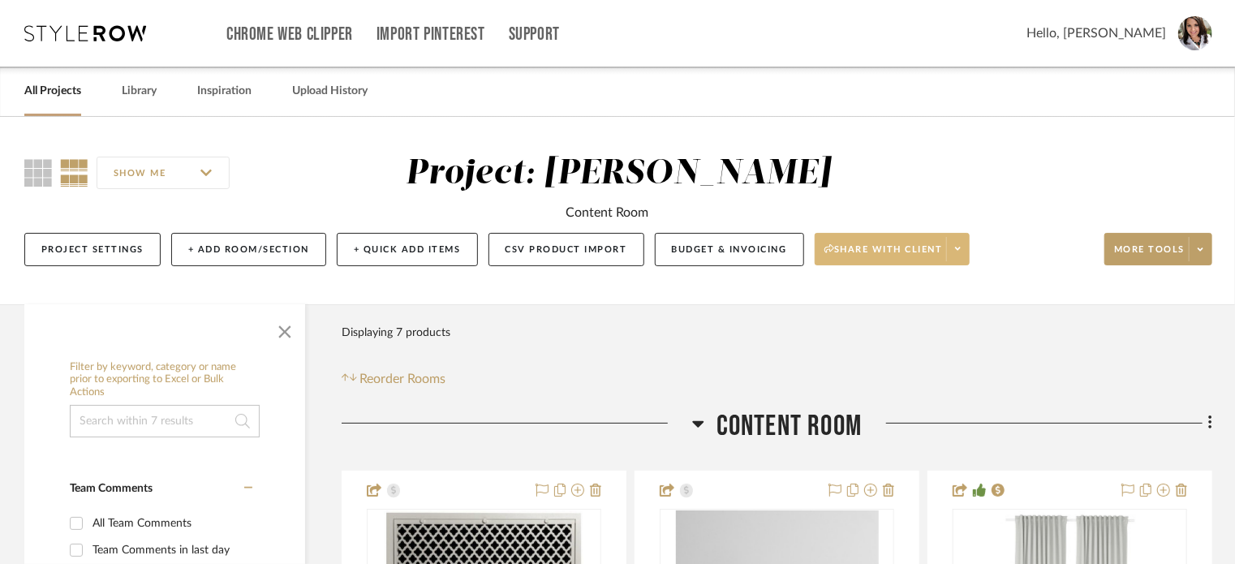
click at [955, 252] on icon at bounding box center [958, 248] width 6 height 9
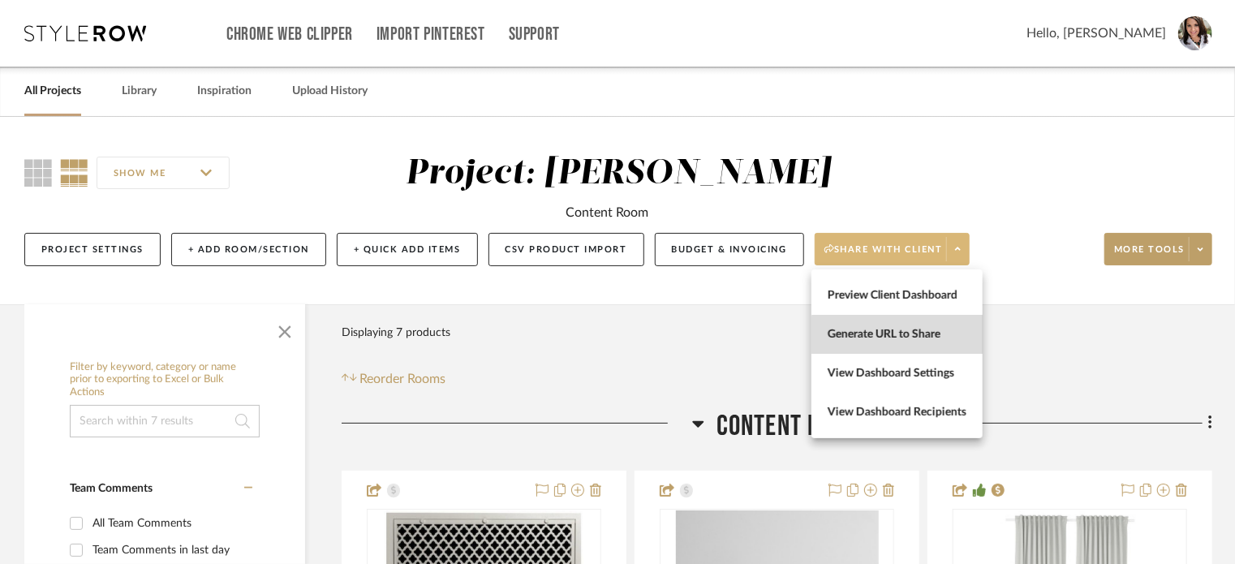
click at [910, 335] on span "Generate URL to Share" at bounding box center [896, 335] width 139 height 14
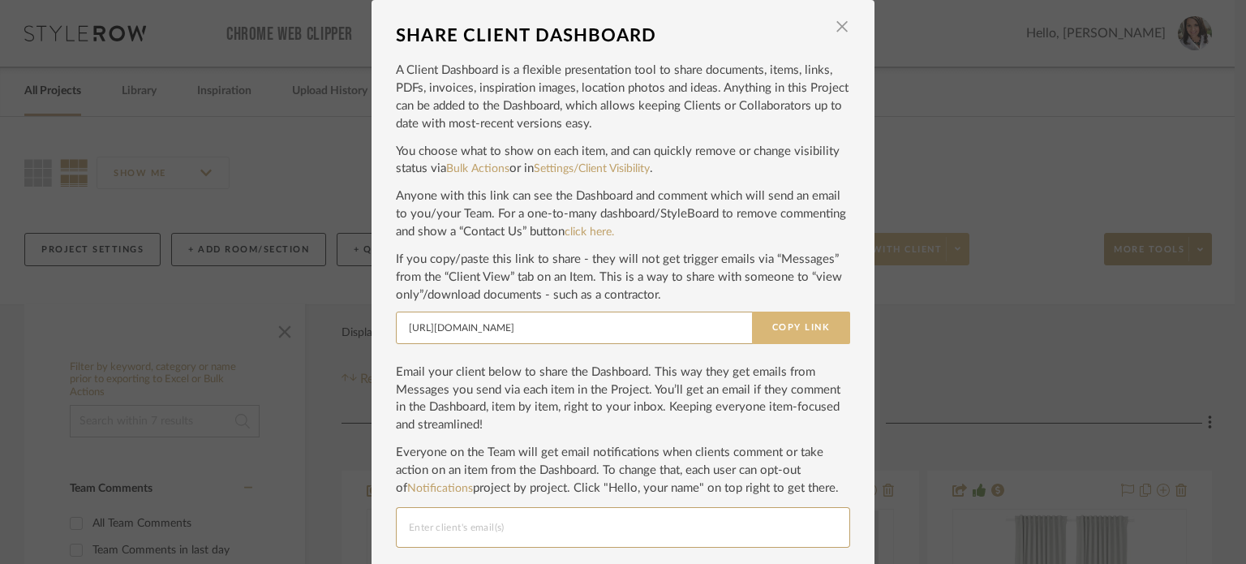
click at [806, 322] on button "Copy Link" at bounding box center [801, 328] width 98 height 32
click at [838, 19] on span "button" at bounding box center [842, 27] width 32 height 32
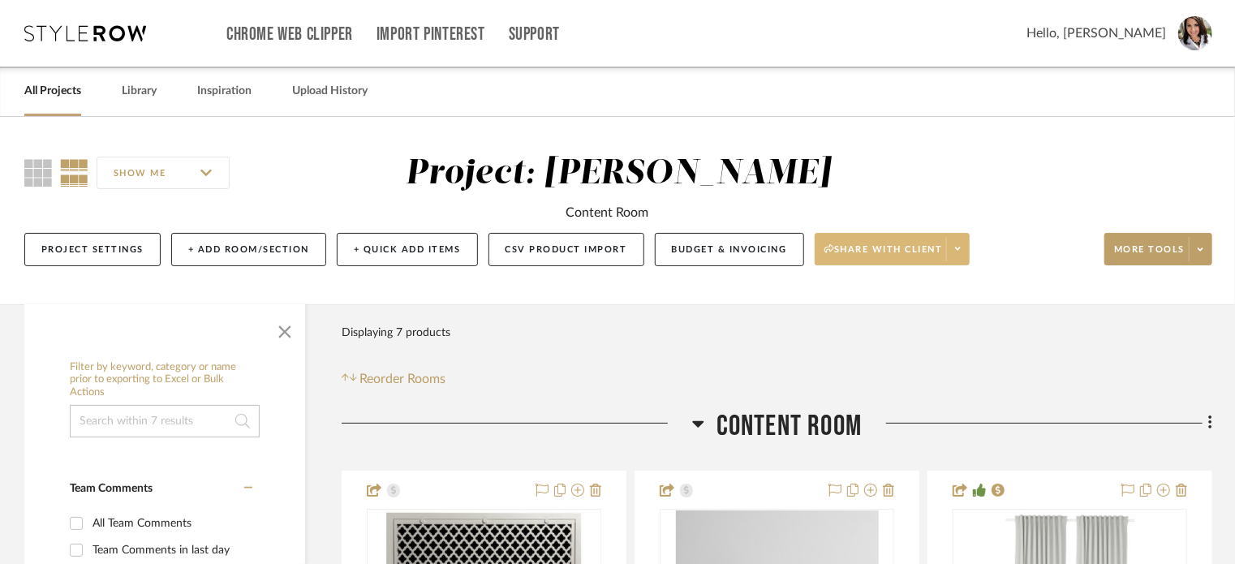
click at [1110, 27] on span "Hello, [PERSON_NAME]" at bounding box center [1096, 33] width 140 height 19
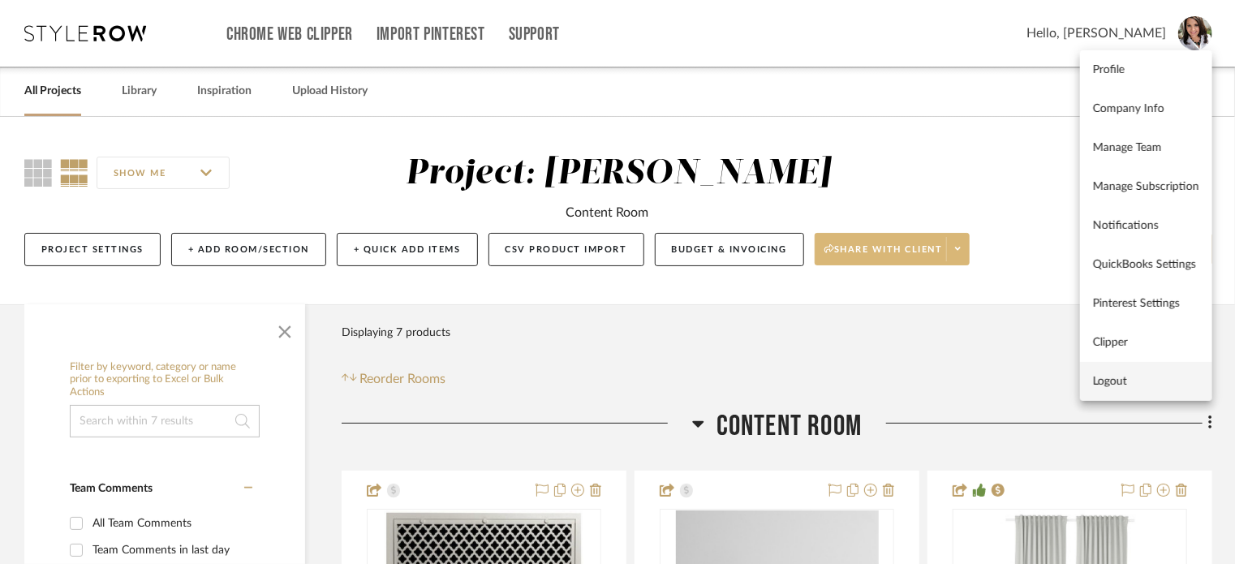
click at [1130, 379] on span "Logout" at bounding box center [1146, 382] width 106 height 14
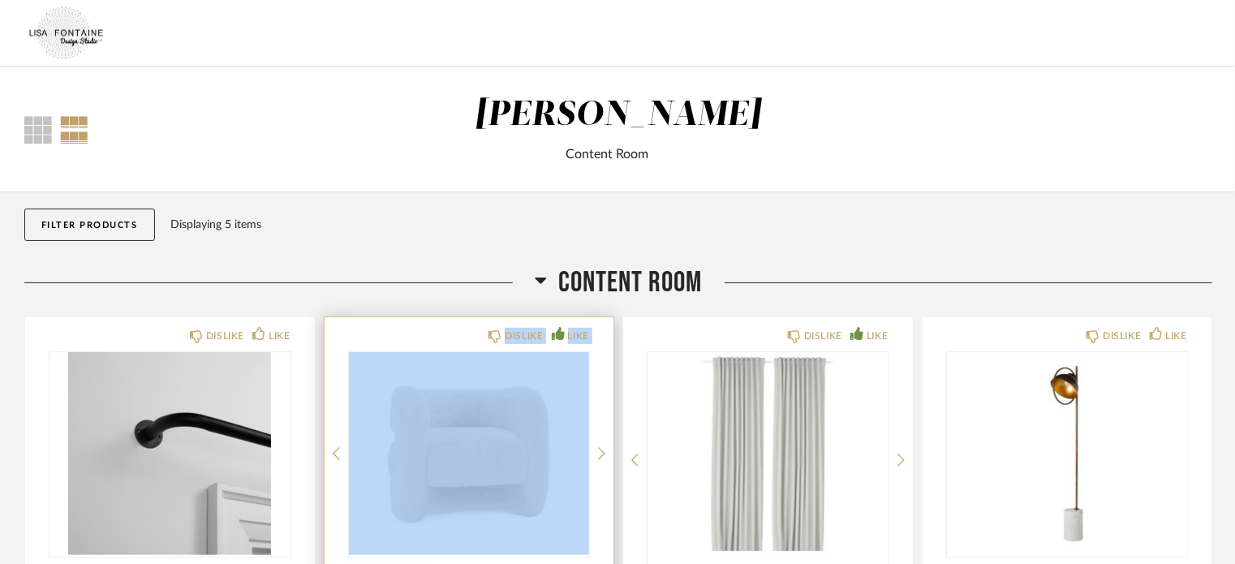
drag, startPoint x: 776, startPoint y: 337, endPoint x: 425, endPoint y: 324, distance: 351.5
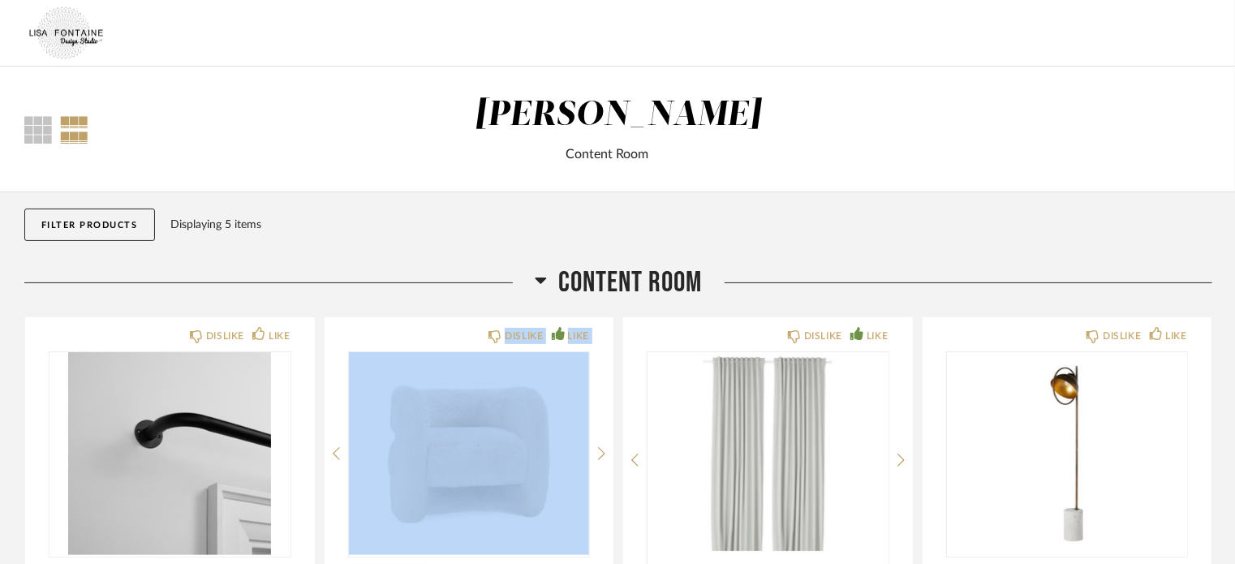
drag, startPoint x: 666, startPoint y: 337, endPoint x: 699, endPoint y: 306, distance: 45.9
click at [666, 337] on div "DISLIKE LIKE" at bounding box center [767, 334] width 241 height 13
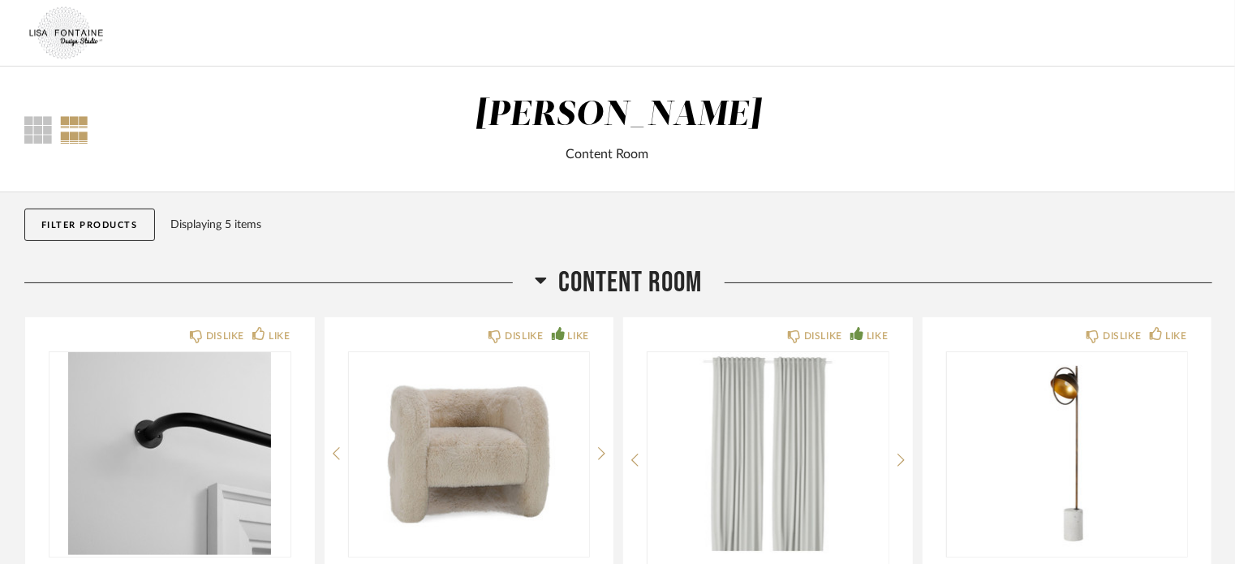
click at [803, 256] on div "Filter Products Displaying 5 items" at bounding box center [618, 228] width 1188 height 73
